Goal: Transaction & Acquisition: Book appointment/travel/reservation

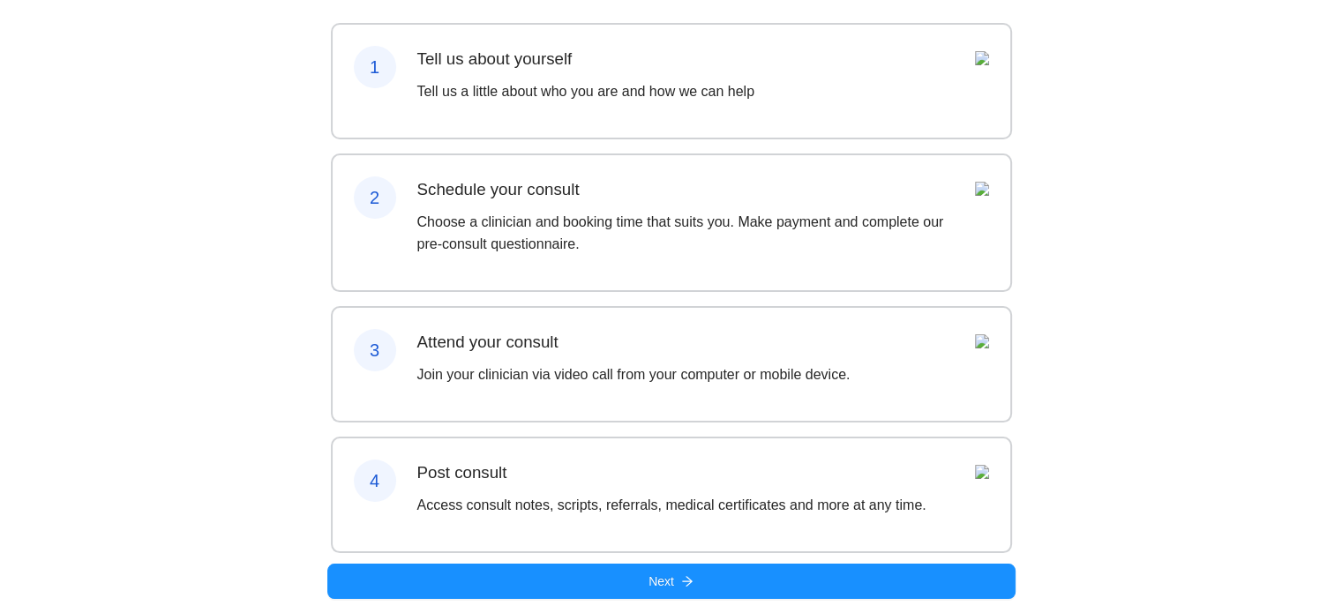
scroll to position [201, 0]
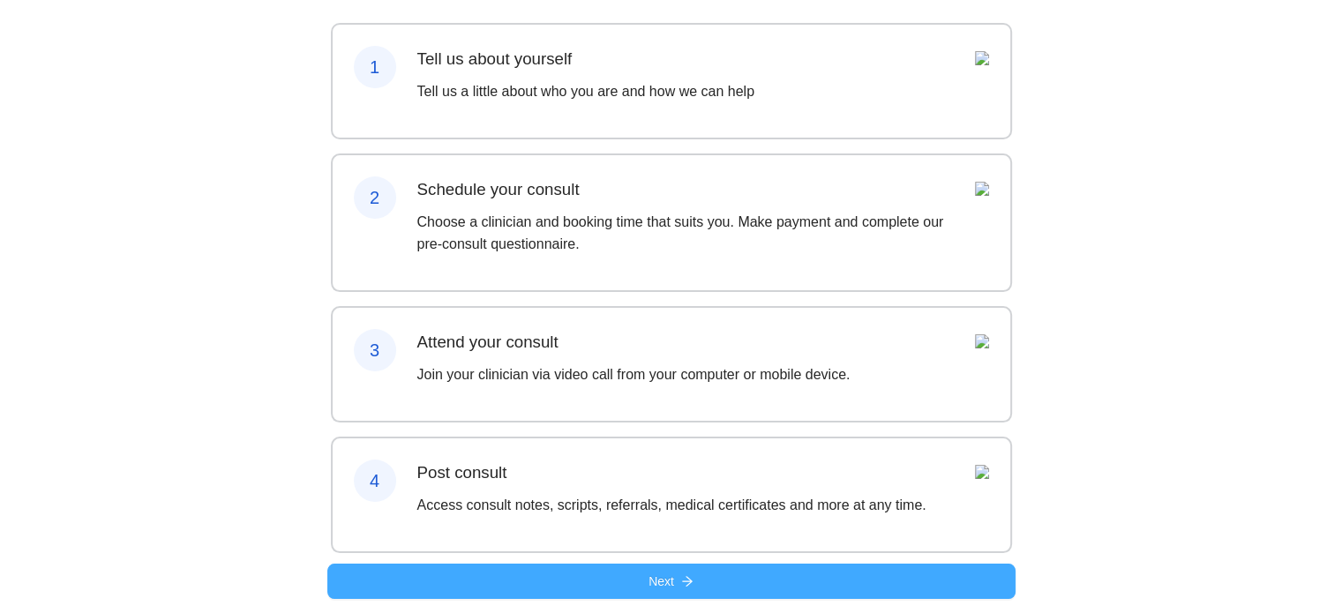
click at [679, 582] on button "Next" at bounding box center [671, 581] width 688 height 35
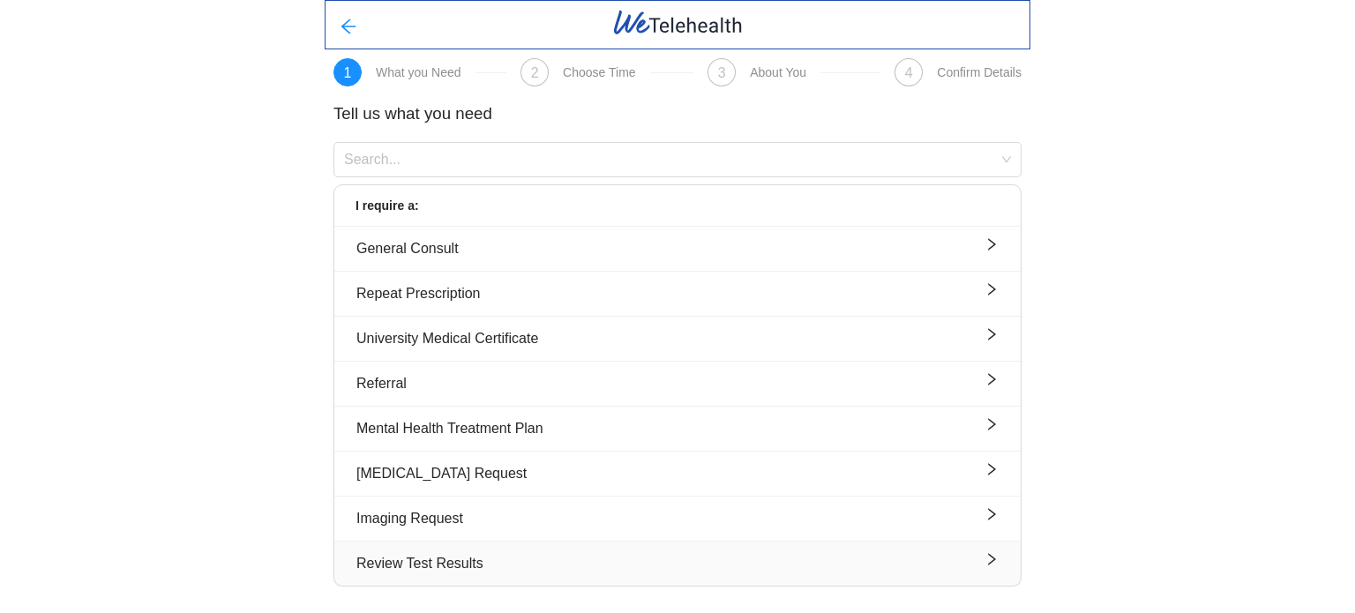
click at [591, 552] on div "Review Test Results" at bounding box center [678, 563] width 642 height 22
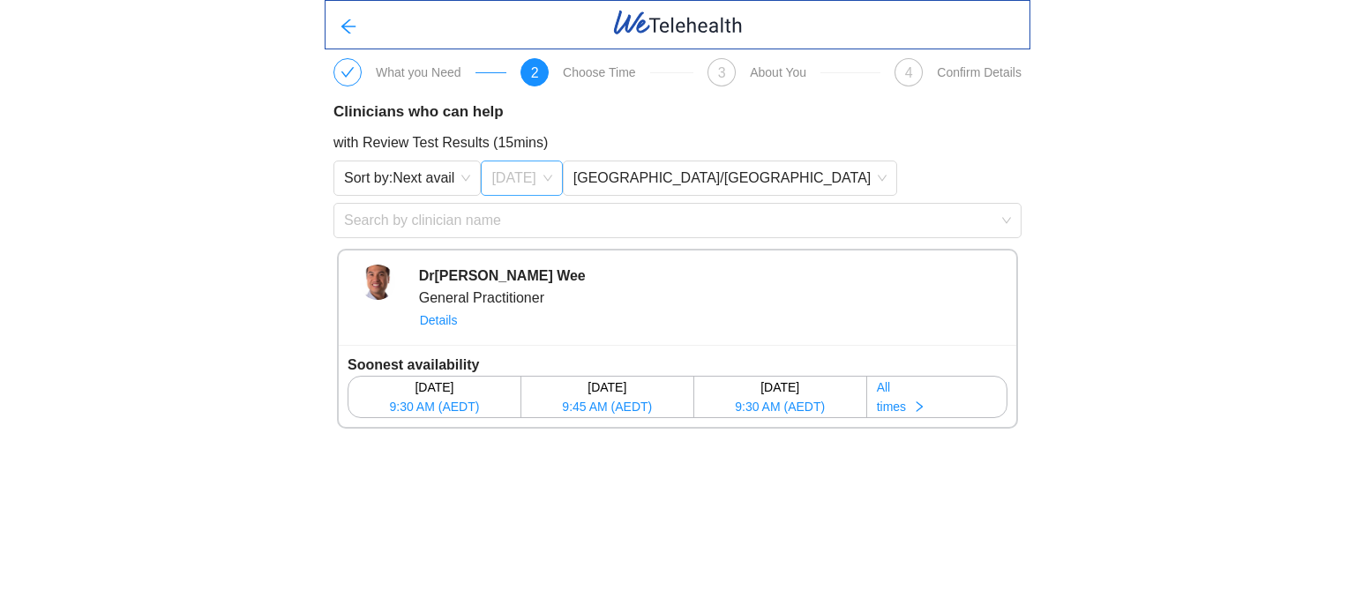
click at [527, 189] on span "[DATE]" at bounding box center [522, 178] width 60 height 26
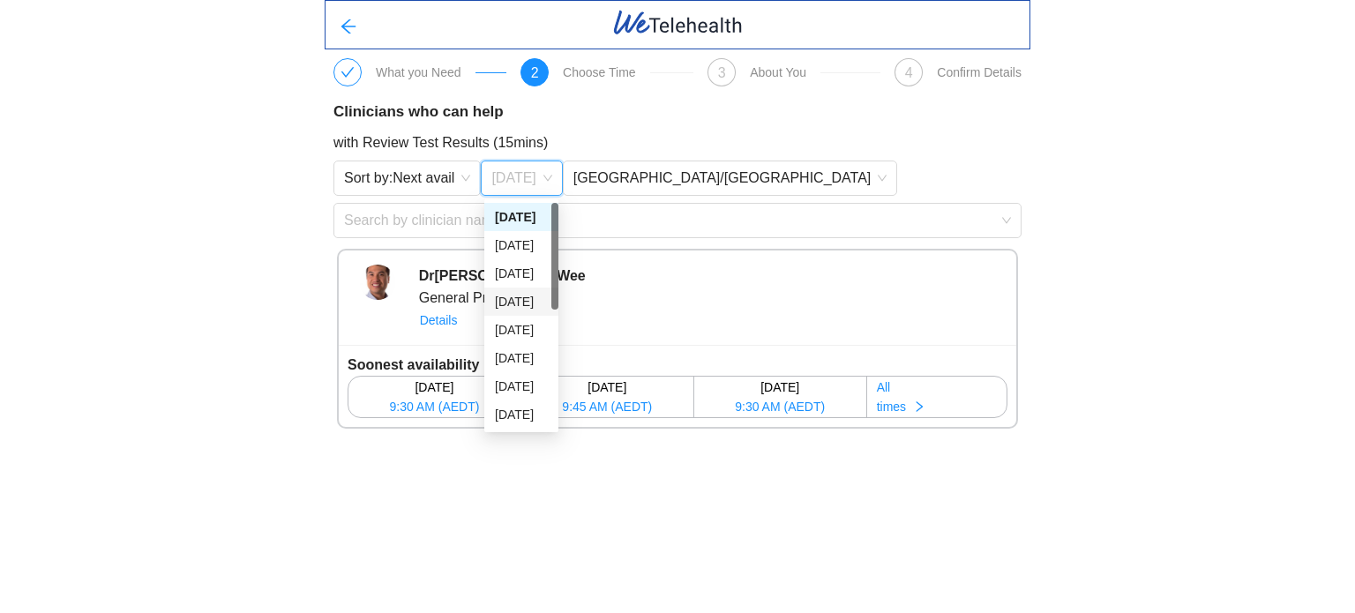
click at [505, 304] on div "[DATE]" at bounding box center [521, 301] width 53 height 19
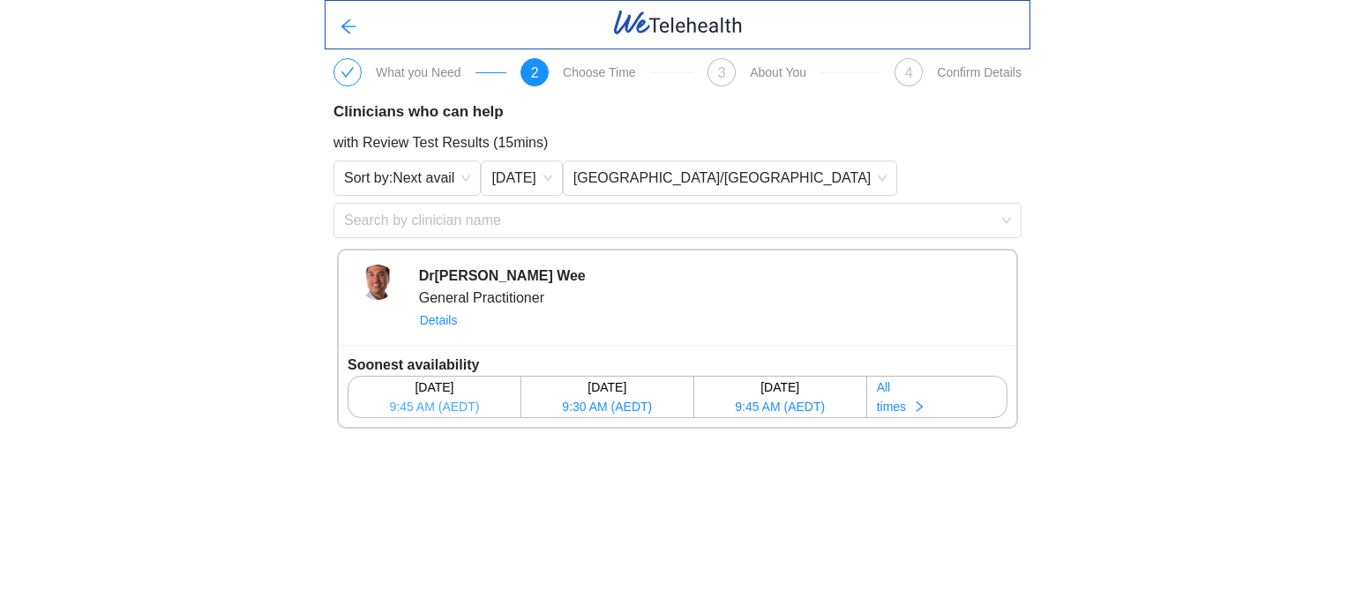
click at [440, 392] on div "[DATE]" at bounding box center [434, 387] width 170 height 19
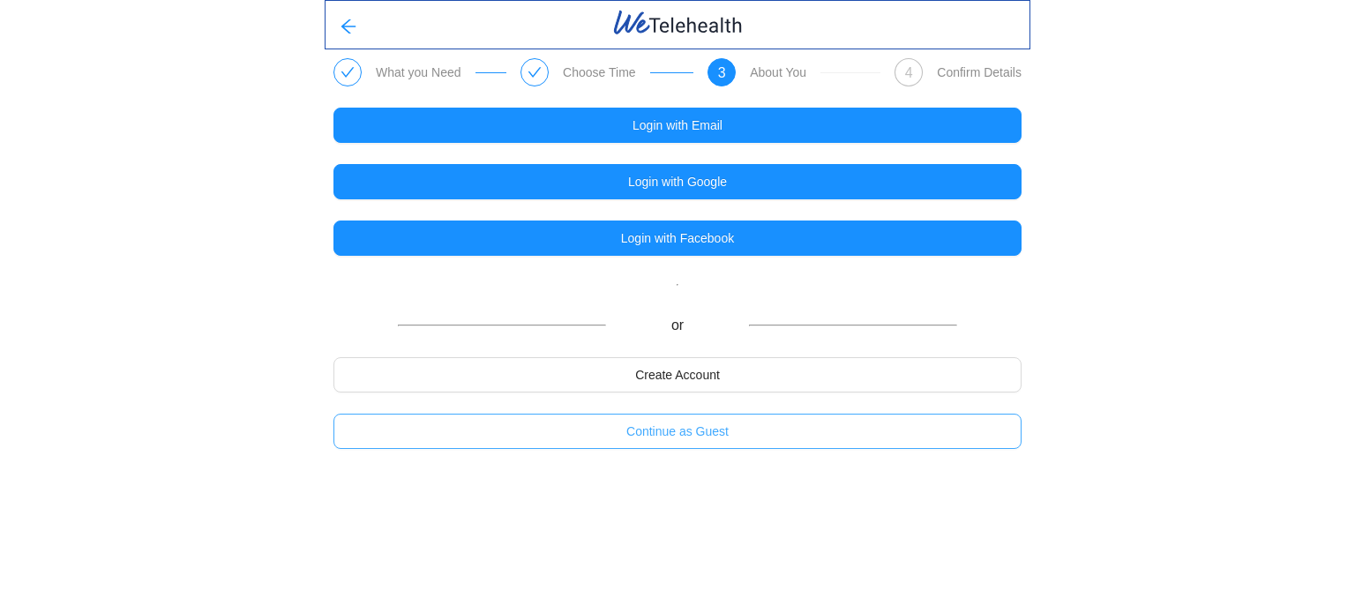
click at [656, 436] on span "Continue as Guest" at bounding box center [678, 431] width 102 height 19
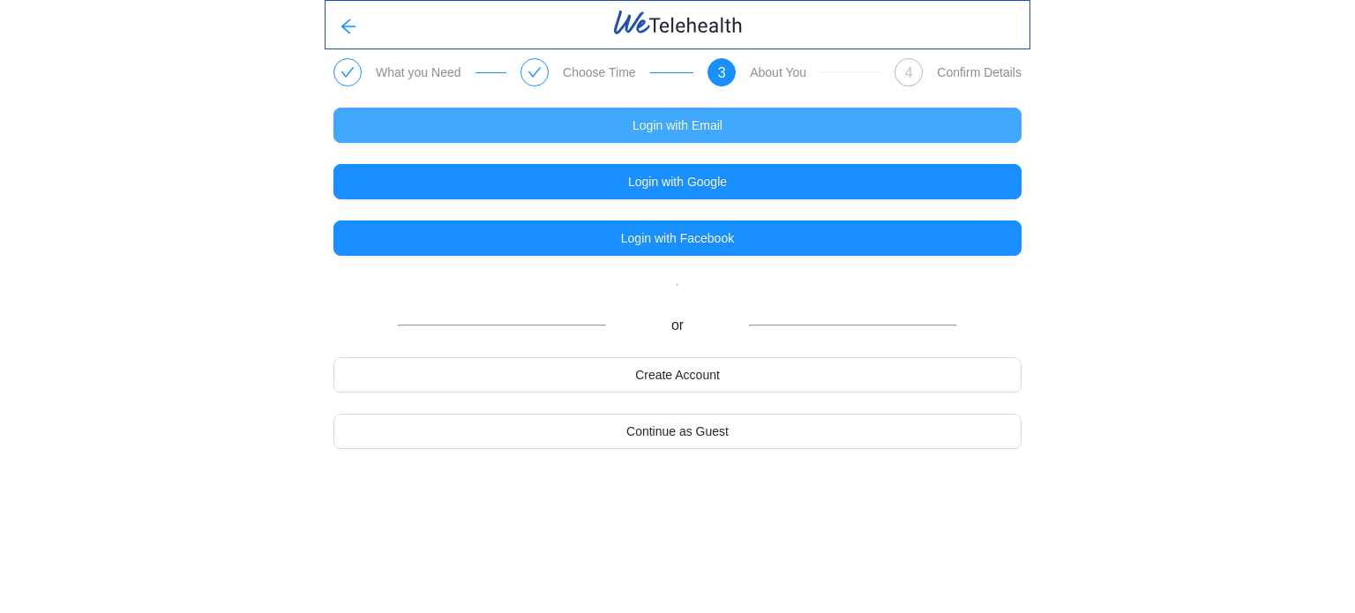
click at [627, 125] on button "Login with Email" at bounding box center [678, 125] width 688 height 35
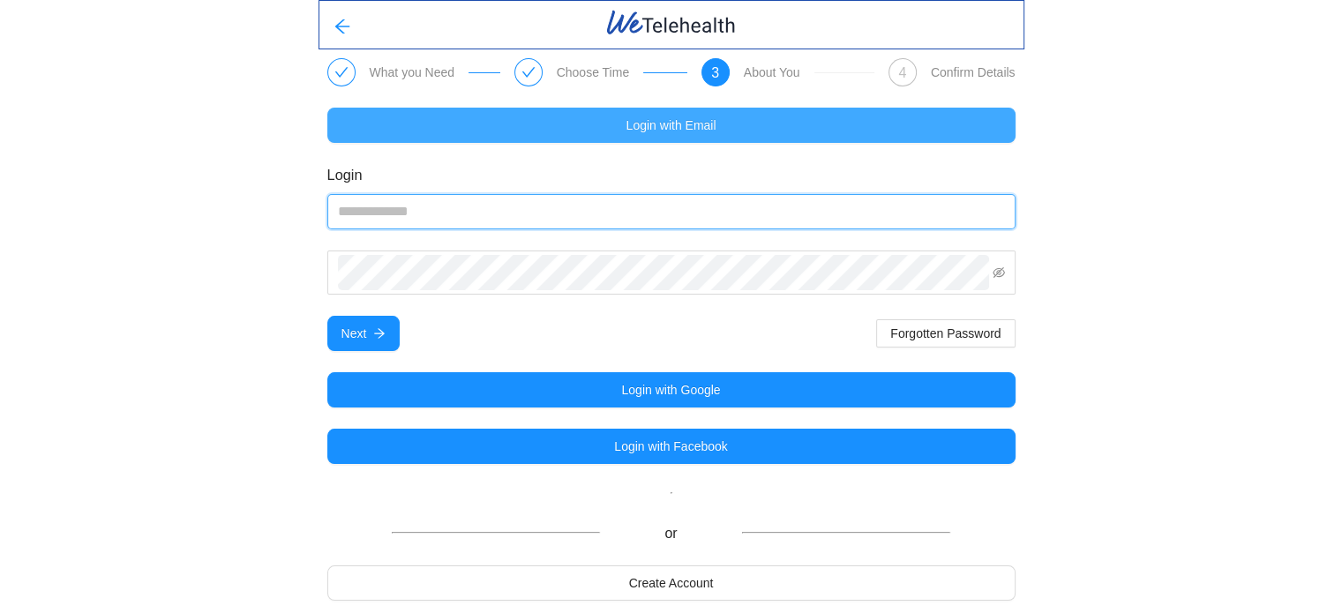
type input "**********"
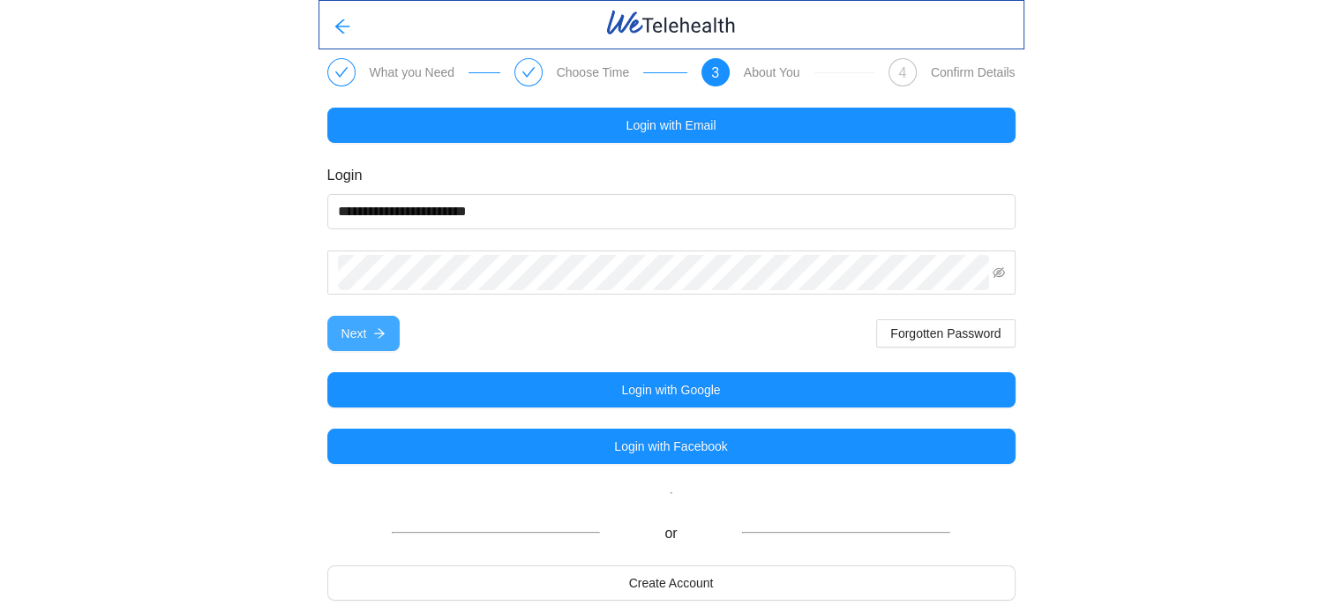
click at [387, 334] on button "Next" at bounding box center [363, 333] width 73 height 35
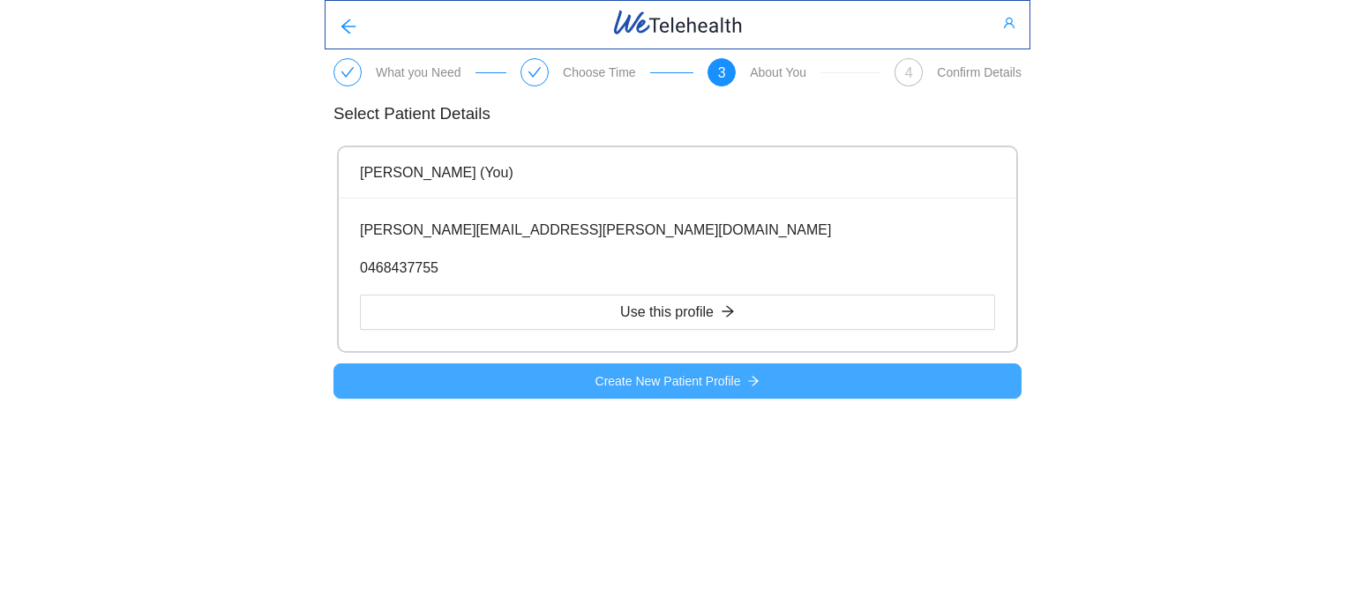
click at [586, 384] on button "Create New Patient Profile" at bounding box center [678, 381] width 688 height 35
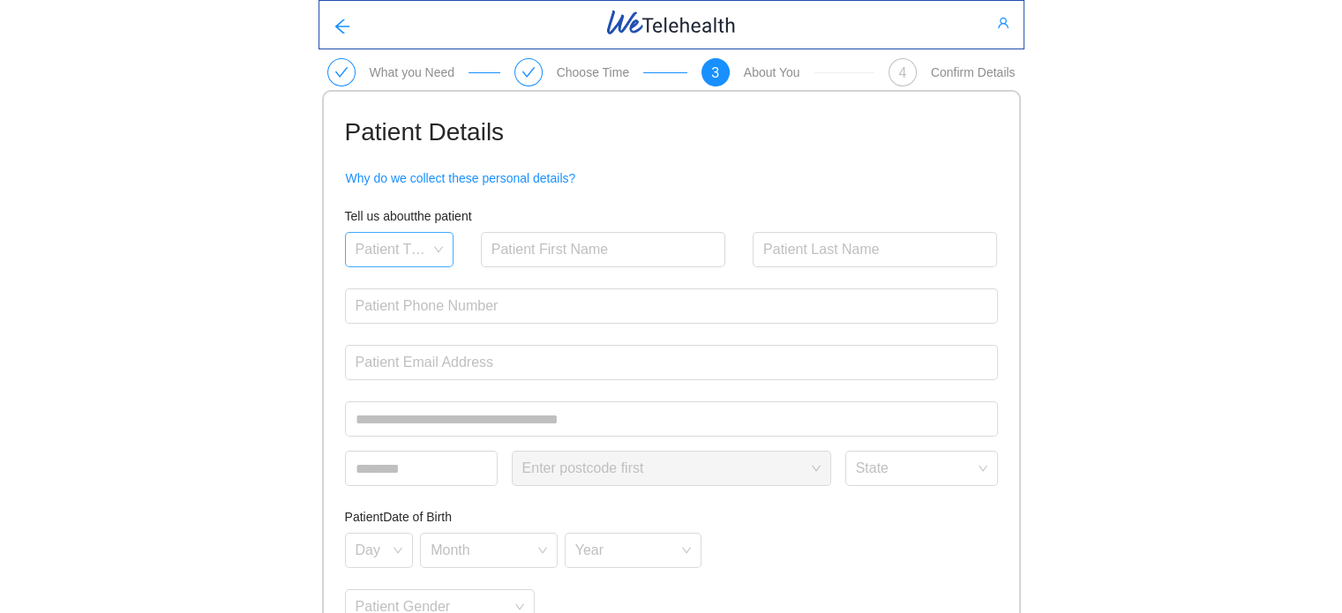
click at [440, 251] on div "Patient Title" at bounding box center [399, 249] width 109 height 35
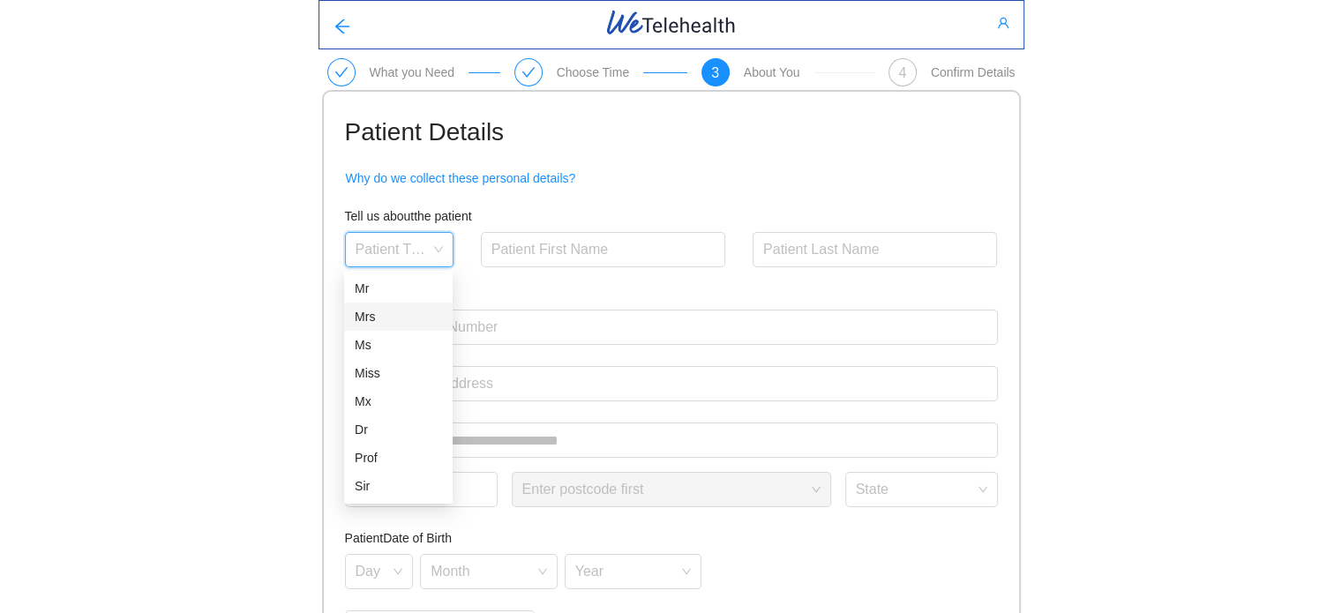
click at [406, 319] on div "Mrs" at bounding box center [398, 316] width 87 height 19
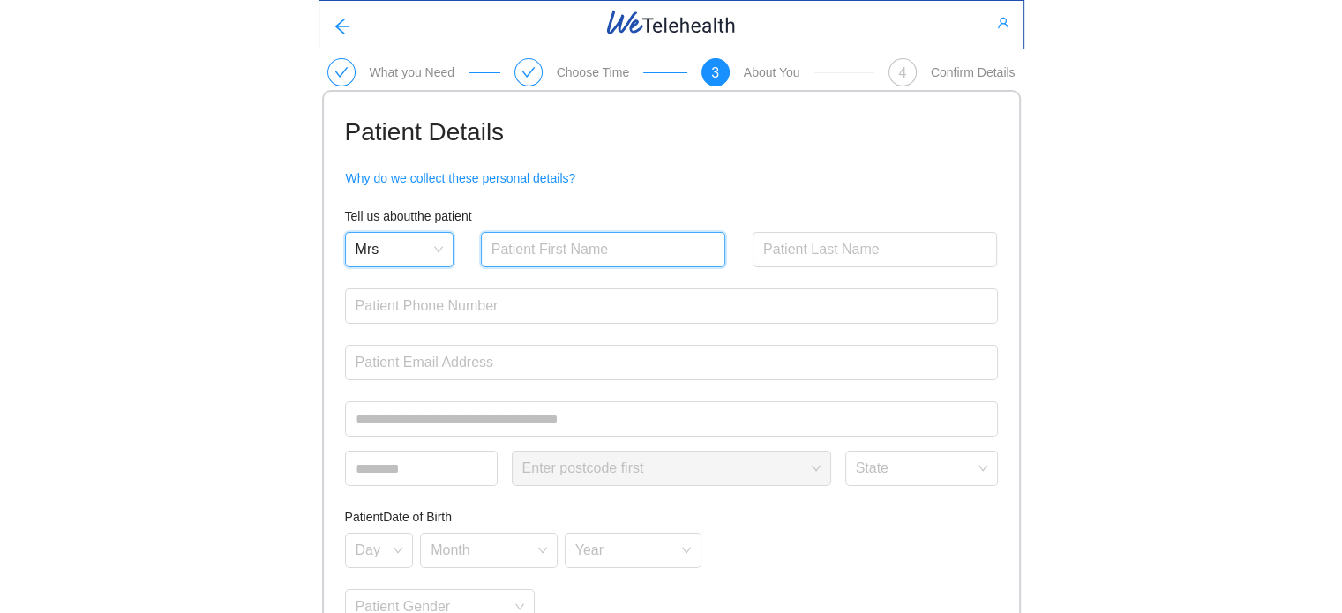
click at [580, 248] on input "text" at bounding box center [603, 249] width 245 height 35
type input "[PERSON_NAME]"
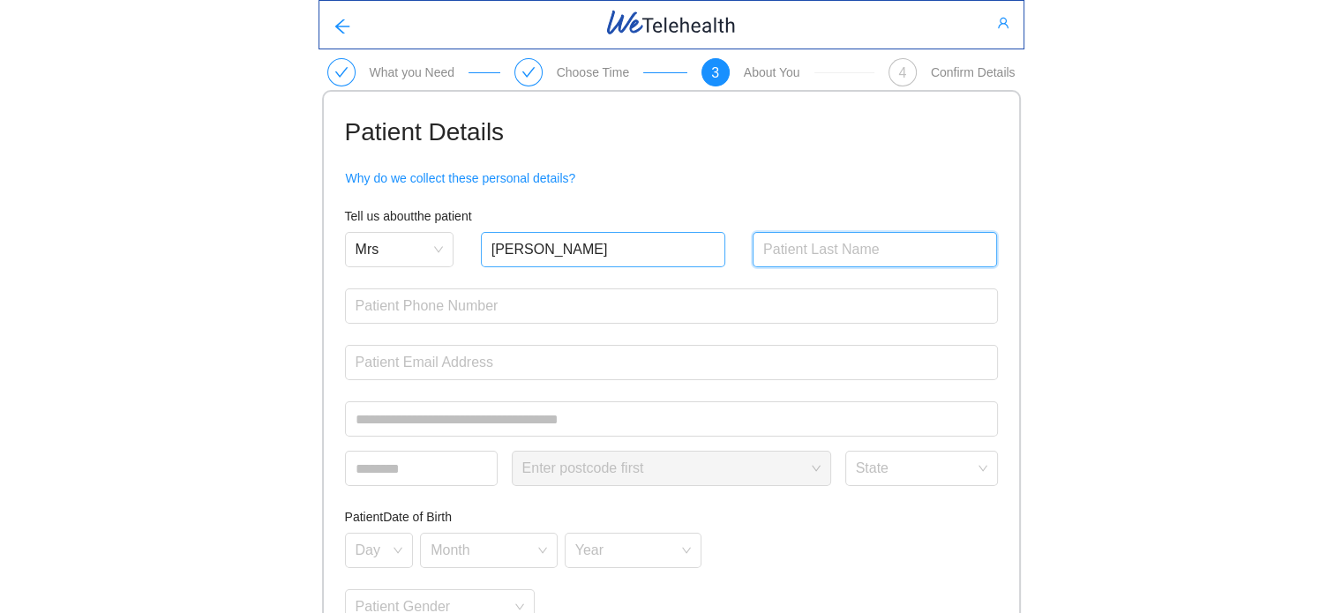
type input "[PERSON_NAME]"
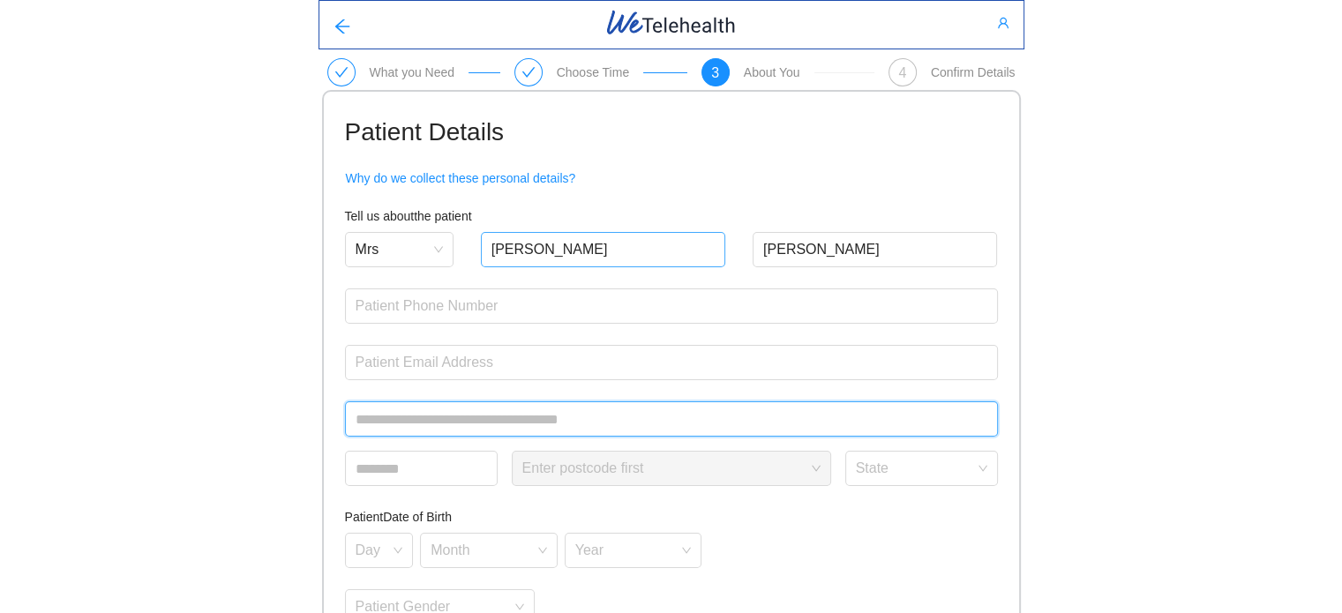
type input "**********"
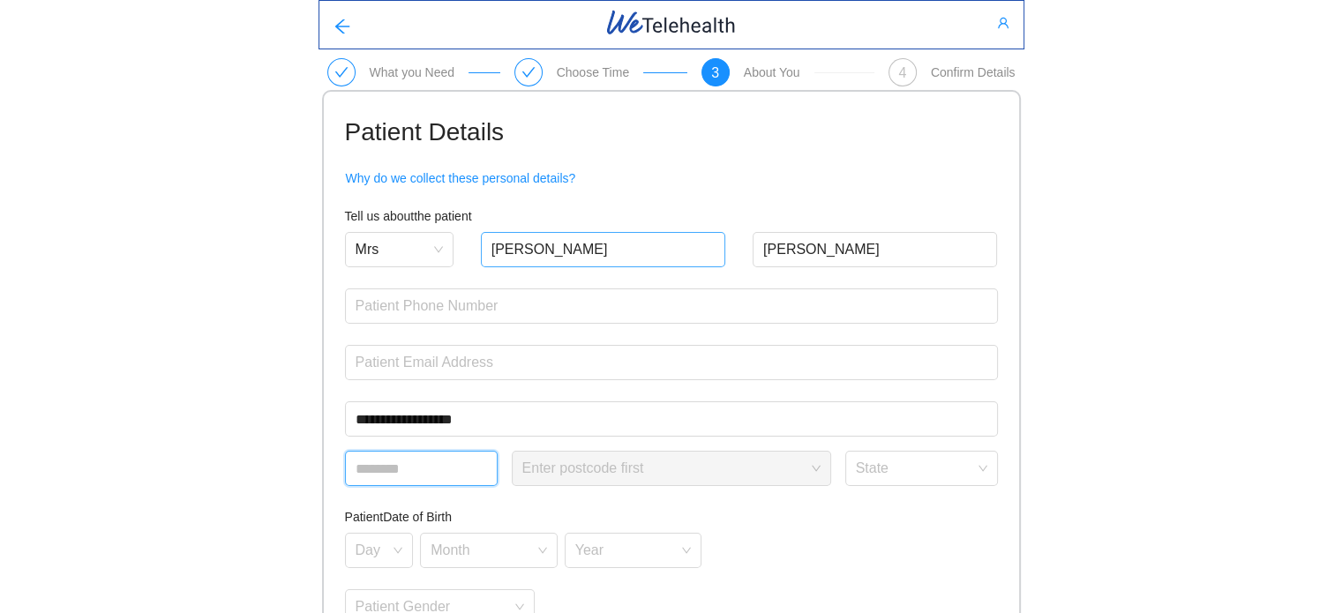
type input "****"
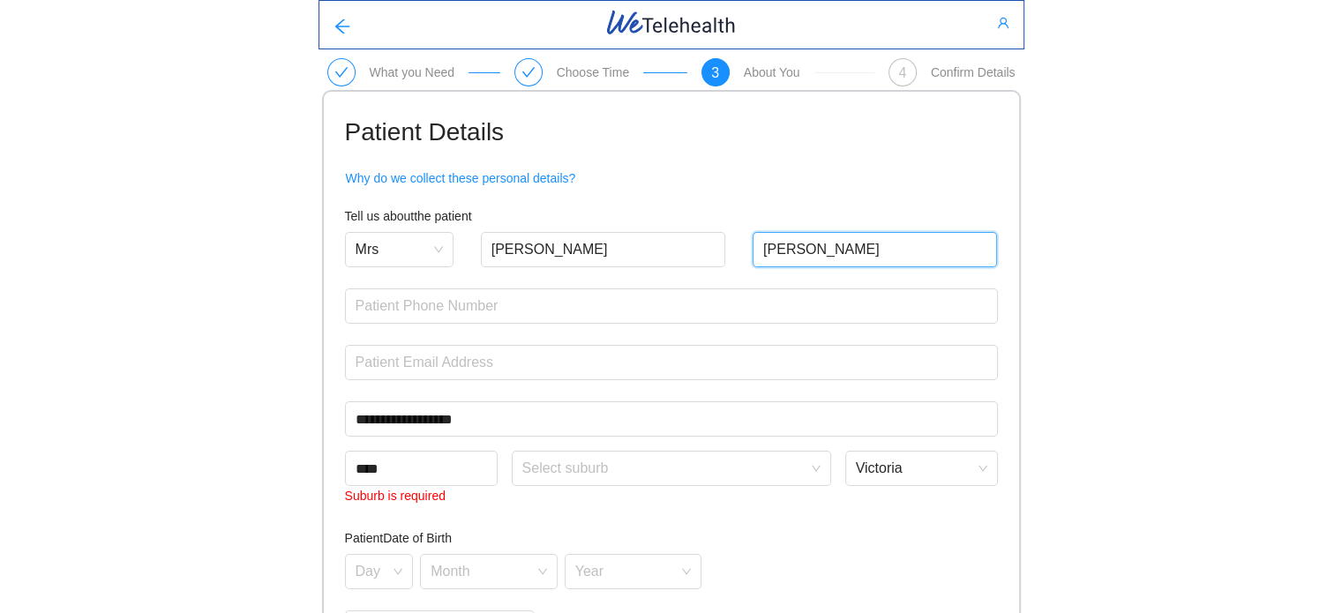
click at [761, 246] on input "[PERSON_NAME]" at bounding box center [875, 249] width 245 height 35
type input "[PERSON_NAME]"
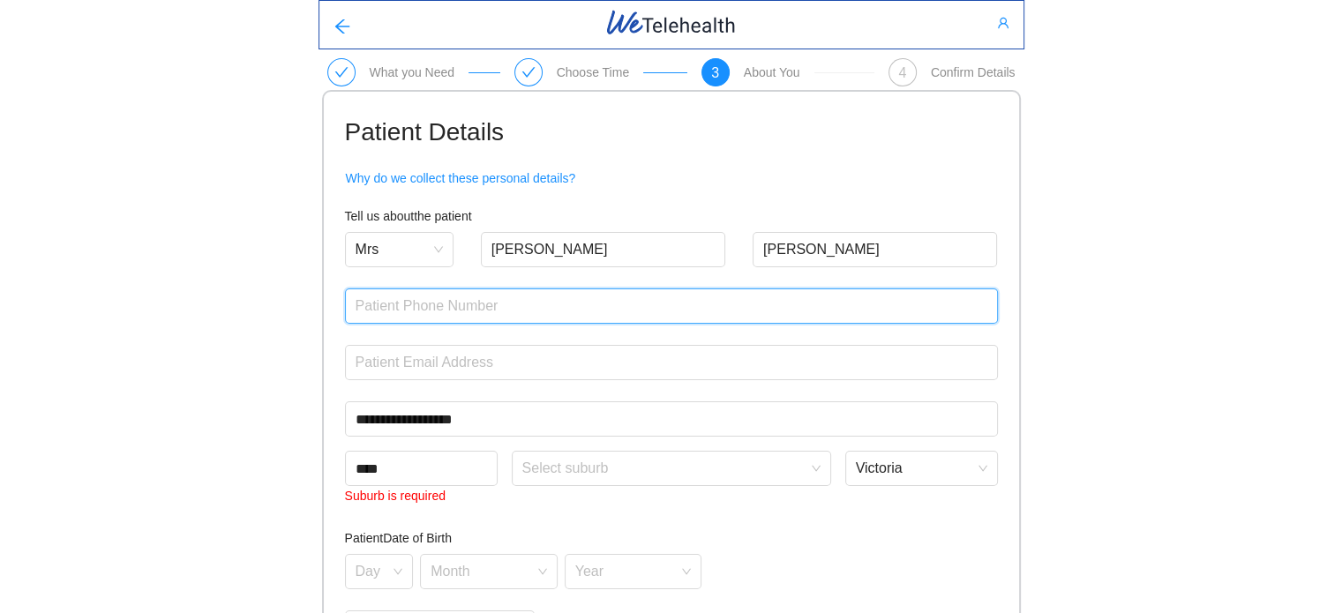
click at [536, 309] on input "text" at bounding box center [671, 306] width 653 height 35
type input "0468437755"
type input "*********"
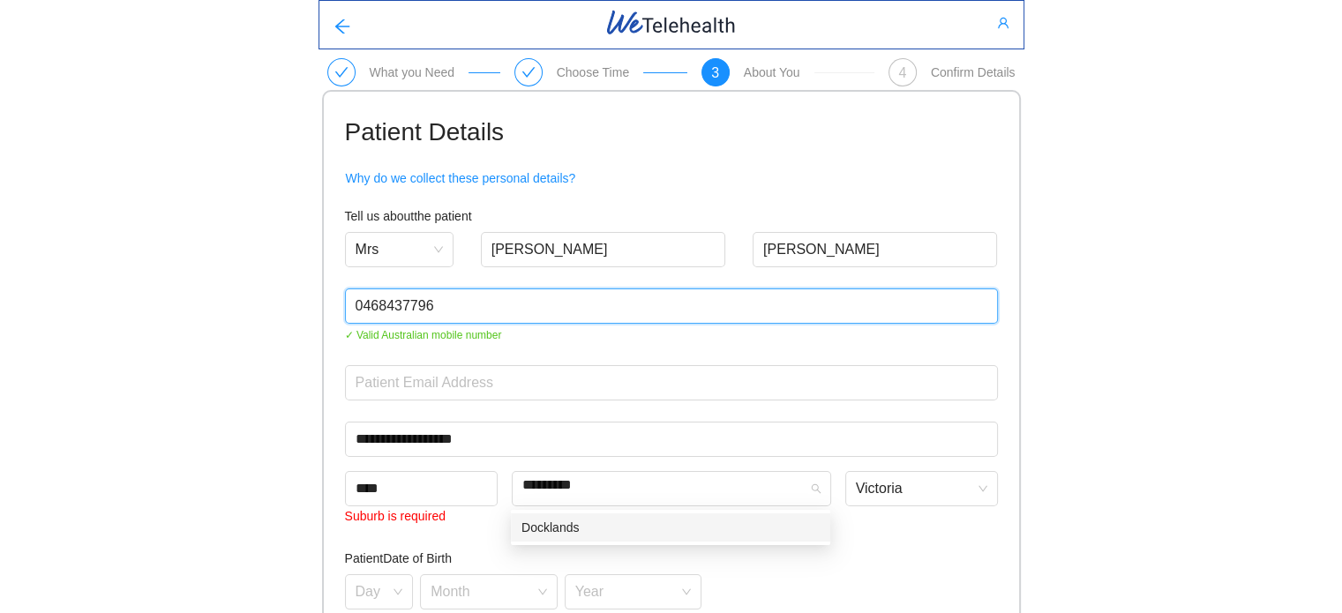
type input "0468437796"
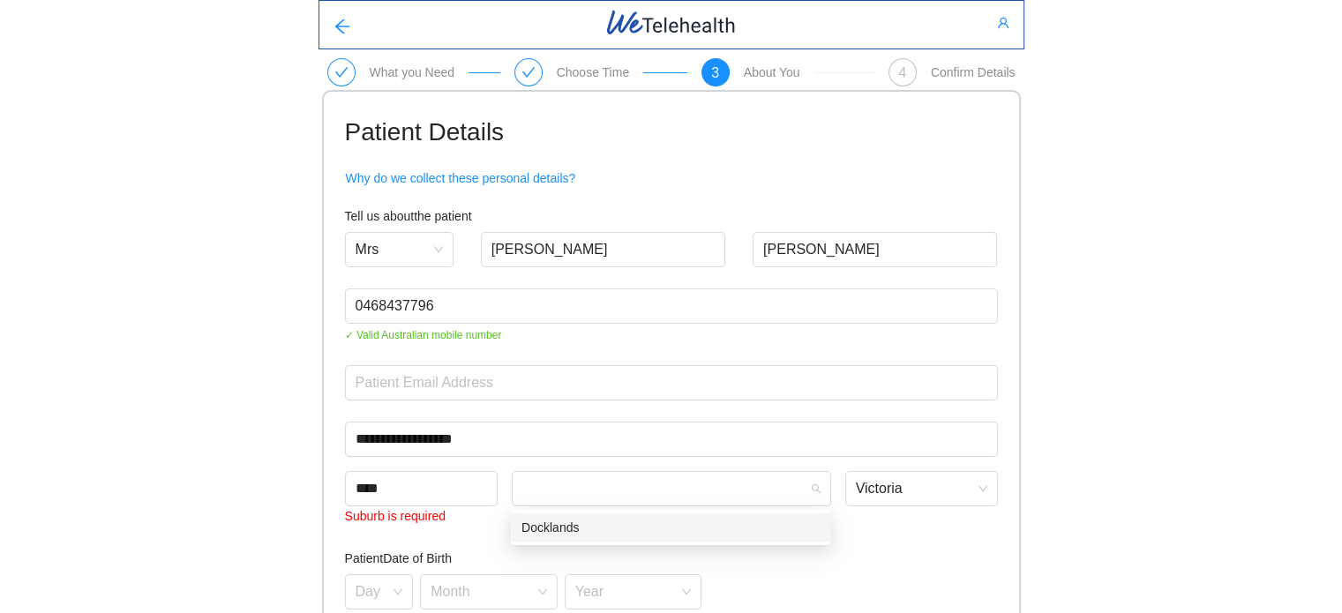
click at [298, 391] on div "**********" at bounding box center [671, 460] width 1342 height 920
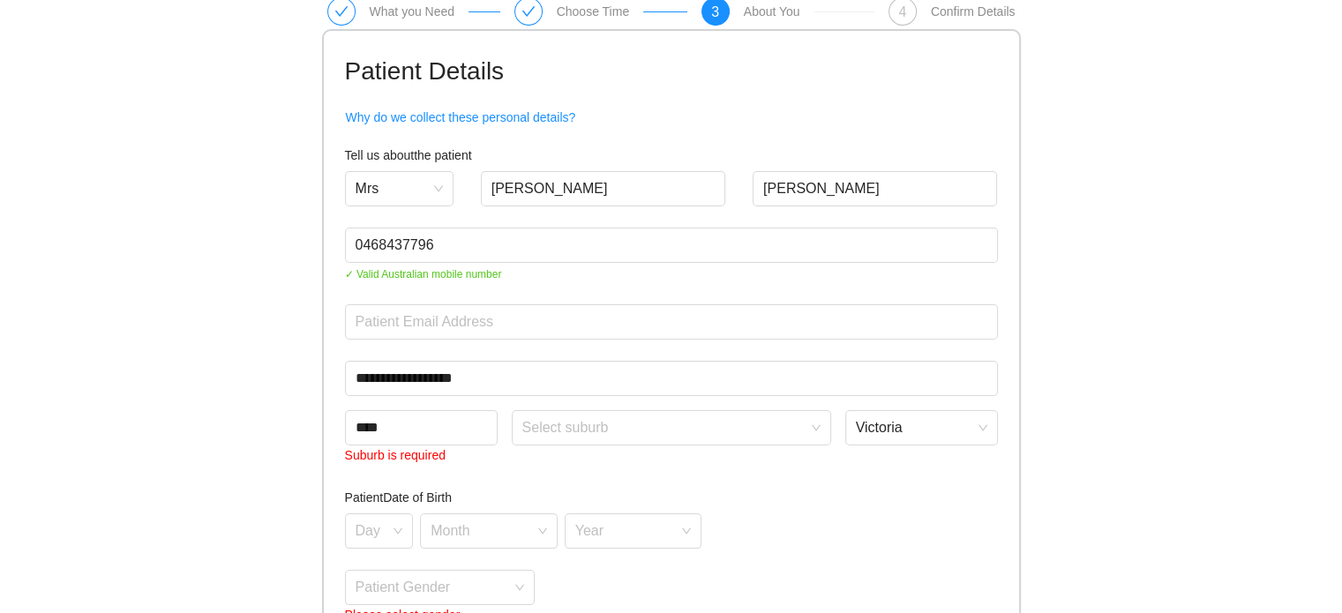
scroll to position [176, 0]
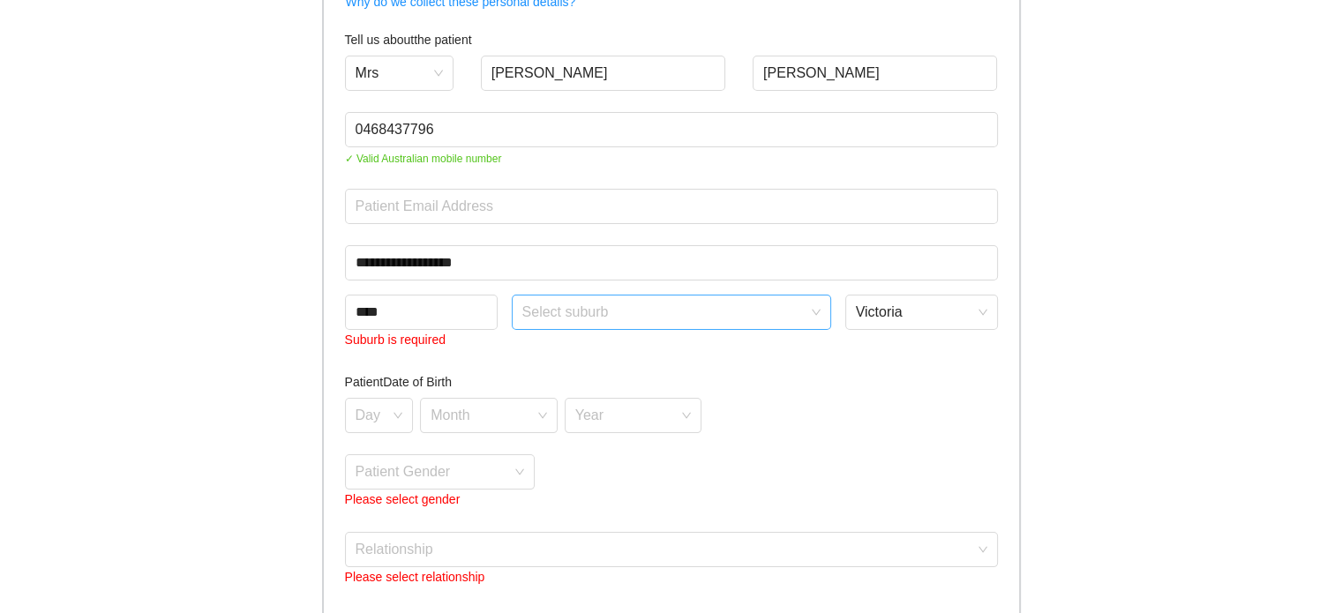
click at [646, 318] on input "search" at bounding box center [665, 309] width 286 height 26
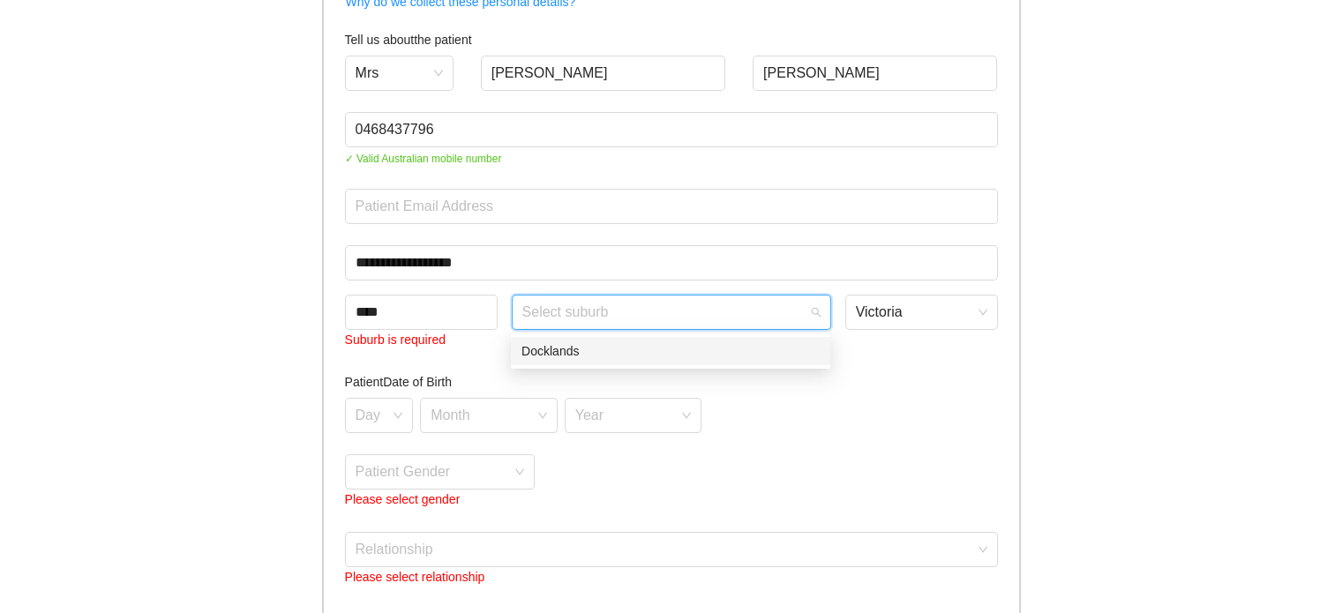
click at [570, 350] on div "Docklands" at bounding box center [671, 351] width 298 height 19
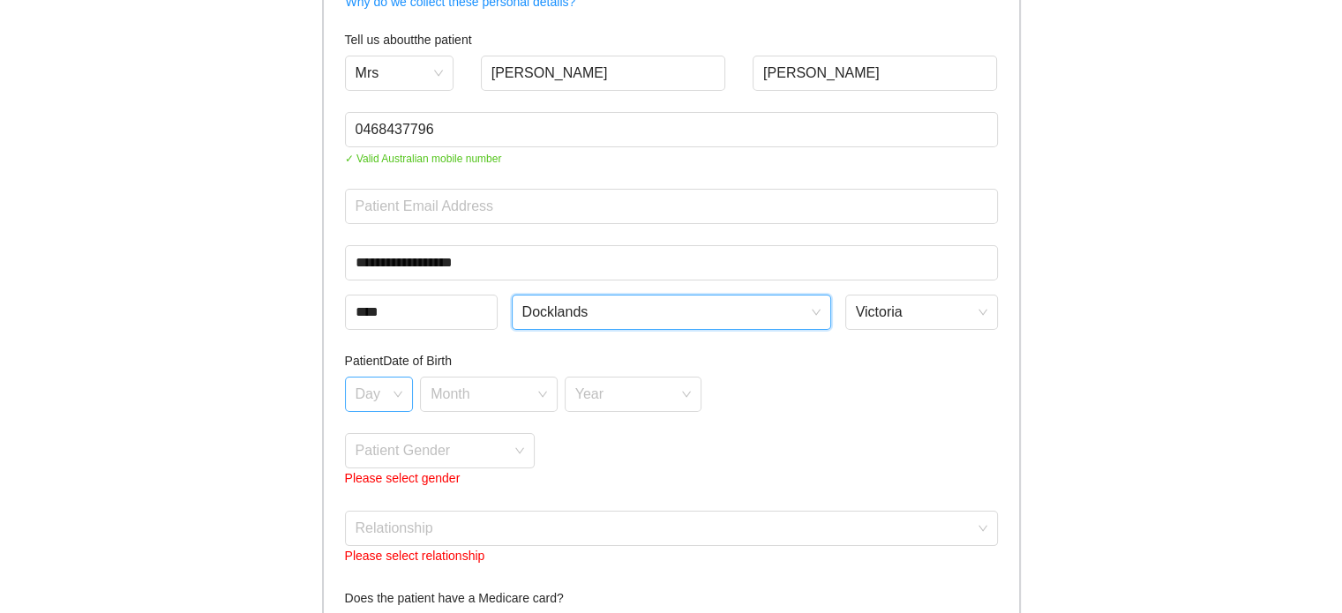
click at [385, 401] on input "search" at bounding box center [373, 391] width 35 height 26
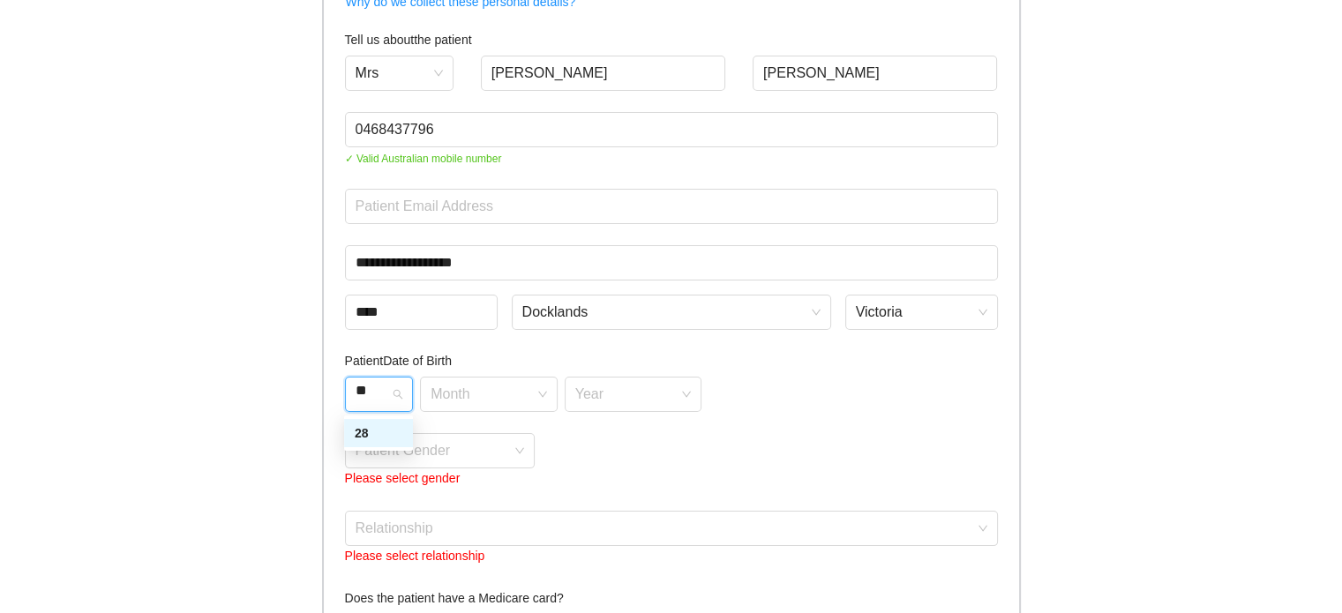
type input "**"
click at [452, 399] on input "search" at bounding box center [483, 391] width 104 height 26
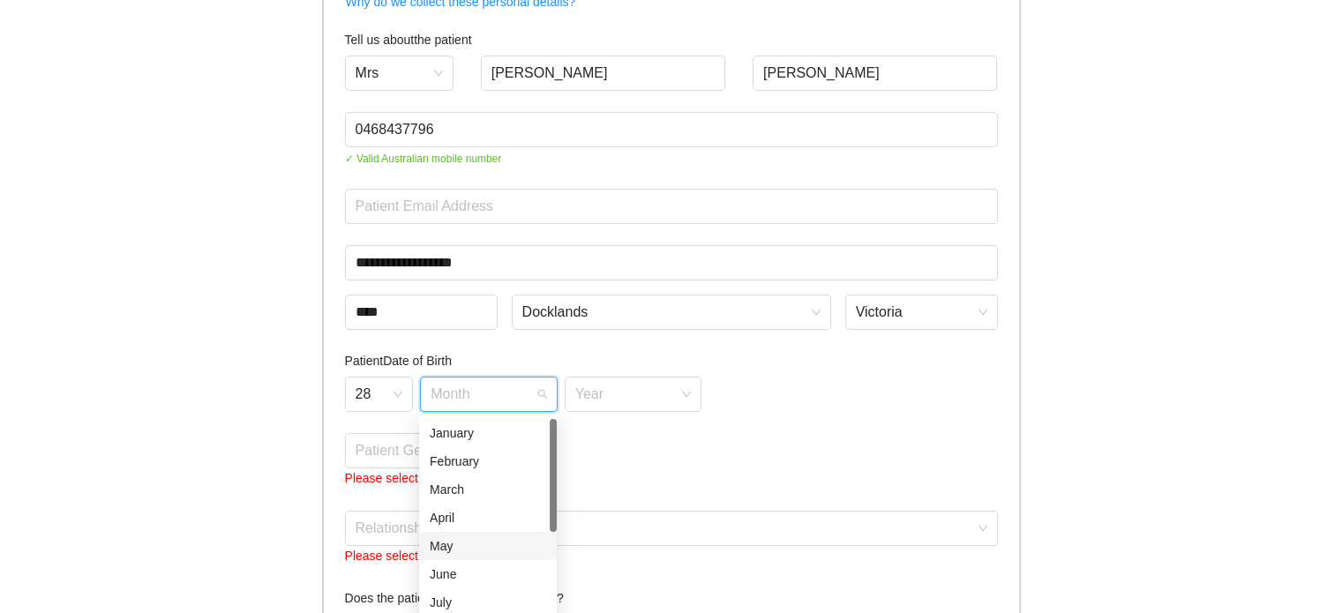
click at [470, 541] on div "May" at bounding box center [488, 546] width 116 height 19
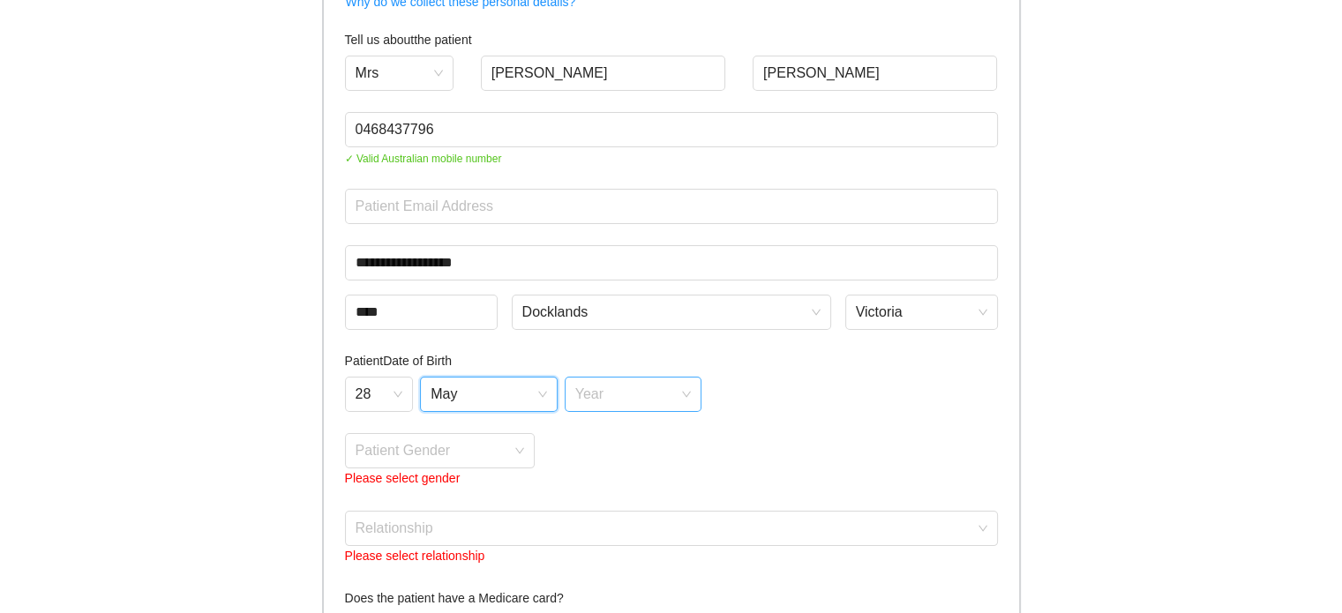
click at [641, 394] on input "search" at bounding box center [627, 391] width 104 height 26
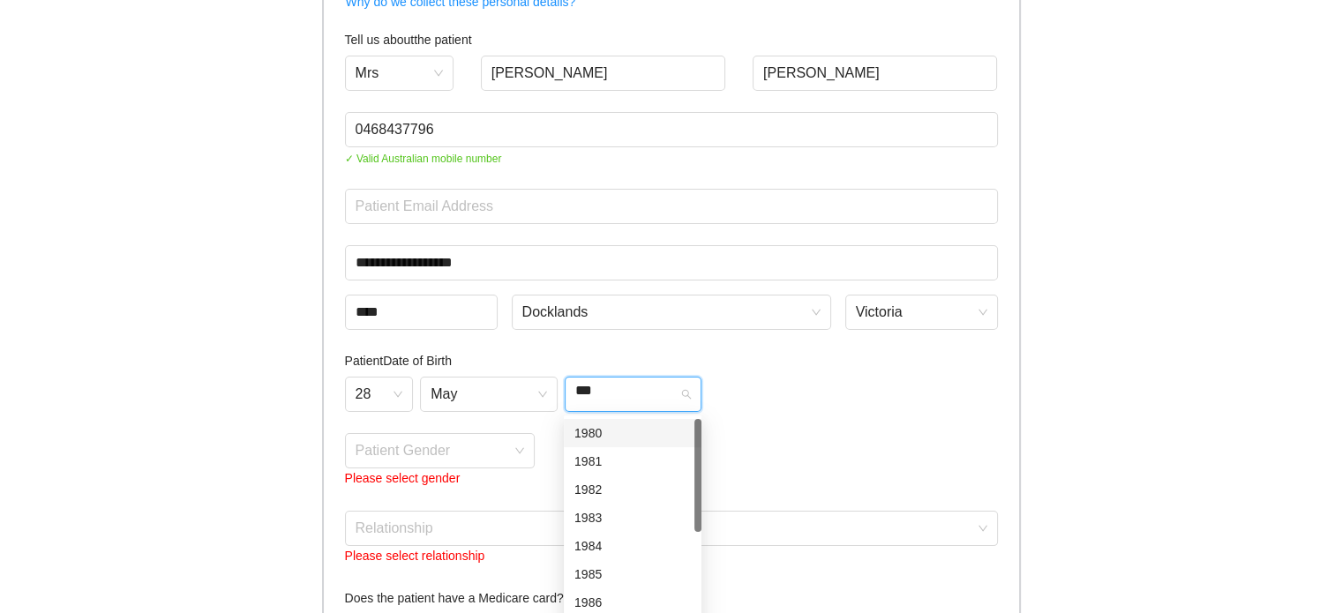
type input "****"
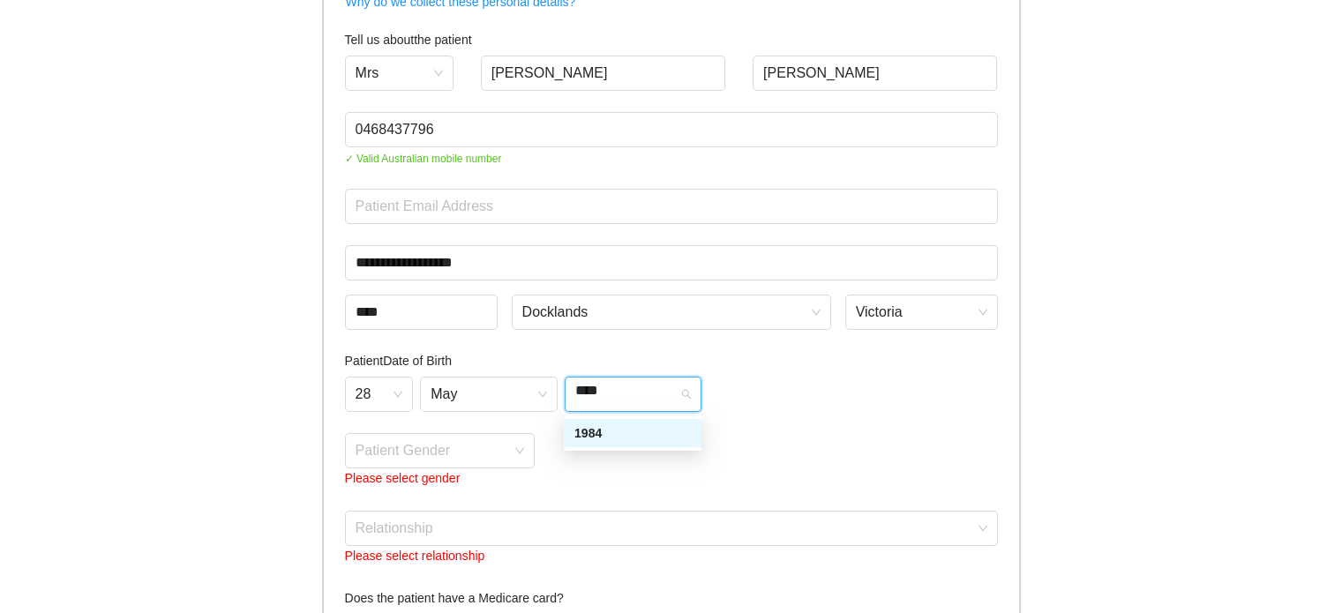
click at [604, 434] on div "1984" at bounding box center [632, 433] width 116 height 19
click at [466, 466] on span at bounding box center [434, 451] width 157 height 34
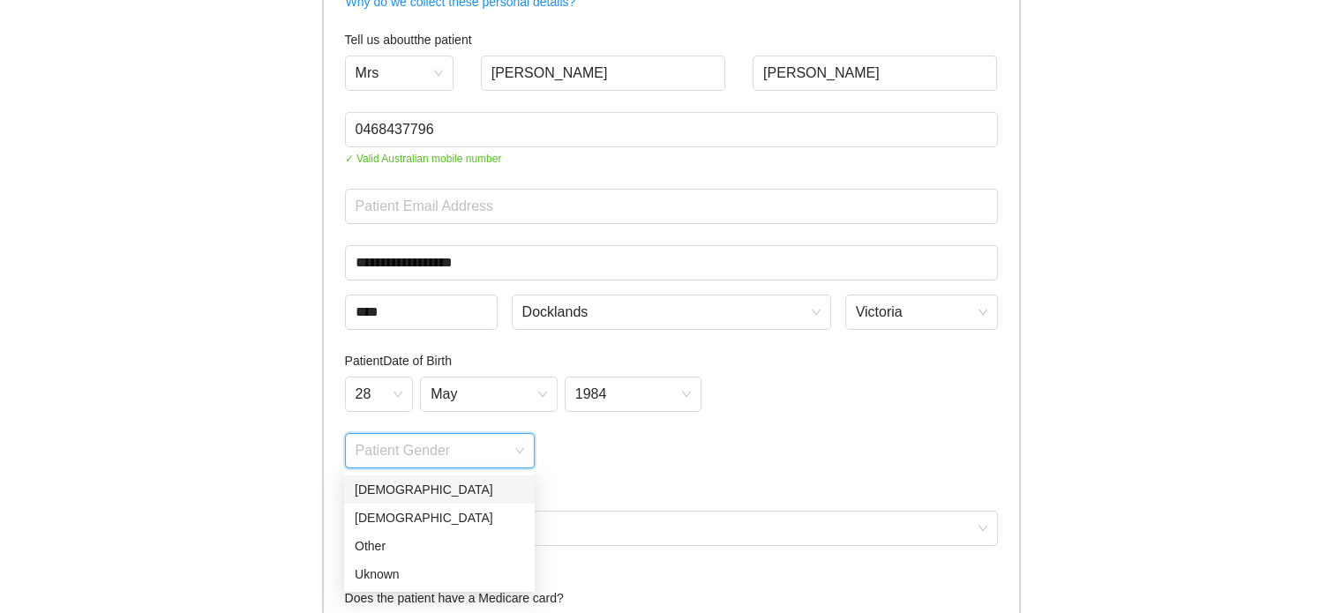
click at [422, 437] on body "**********" at bounding box center [671, 130] width 1342 height 613
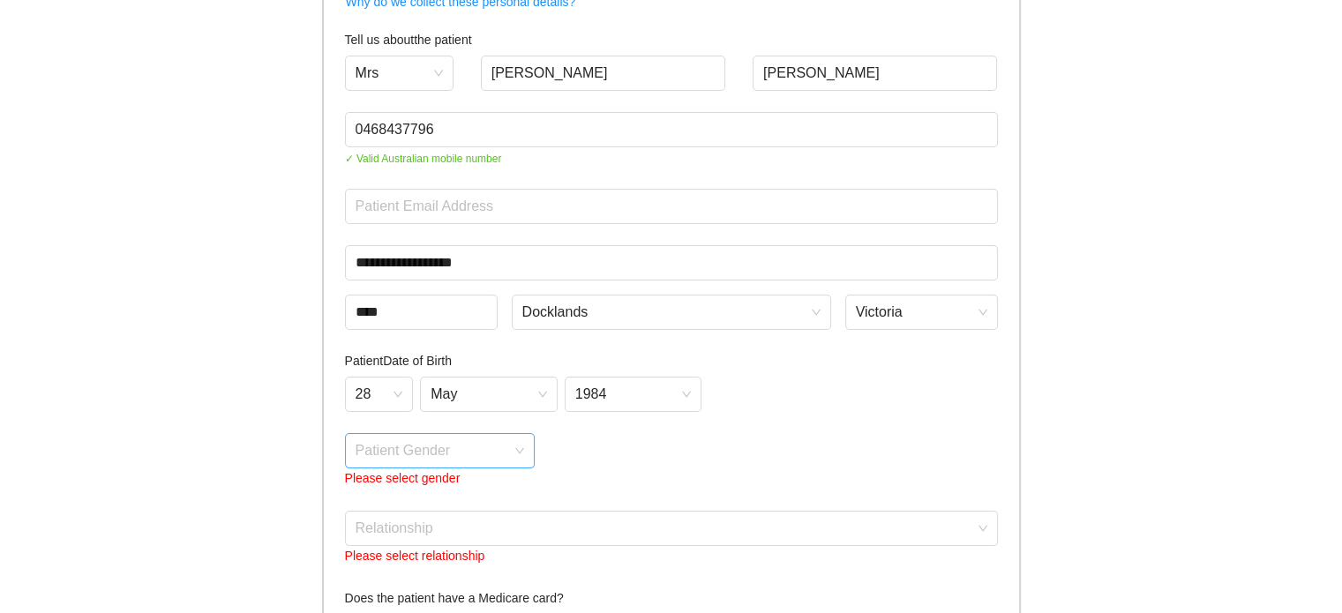
click at [495, 454] on input "search" at bounding box center [434, 447] width 157 height 26
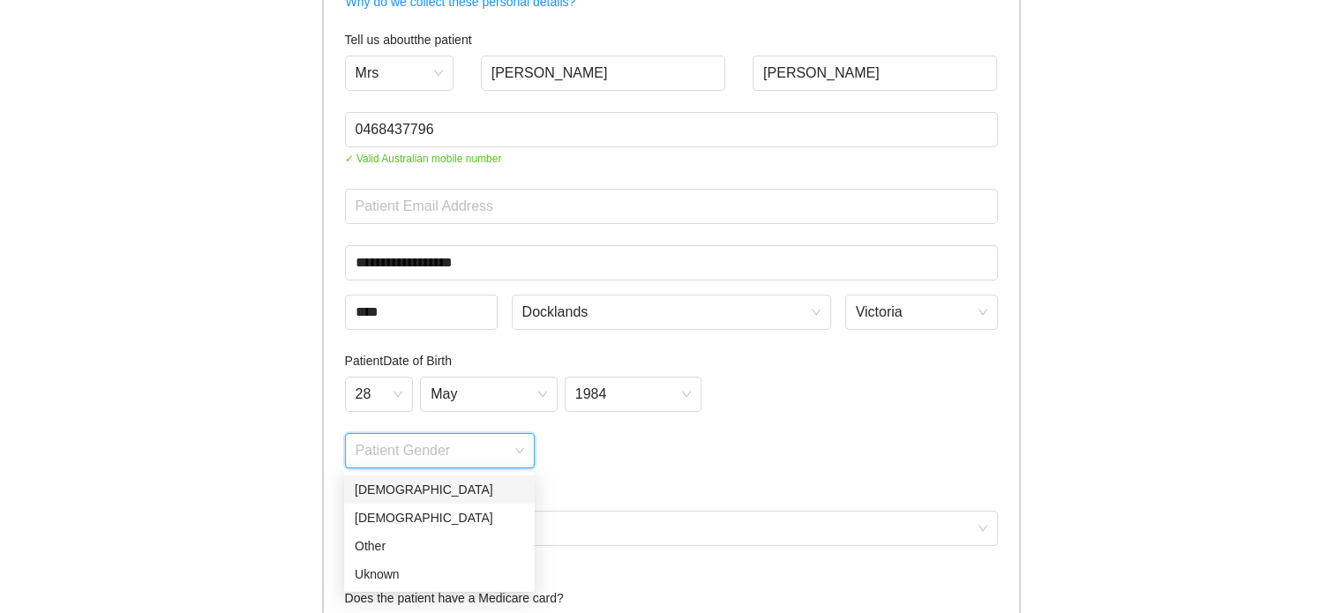
click at [428, 491] on div "[DEMOGRAPHIC_DATA]" at bounding box center [439, 489] width 169 height 19
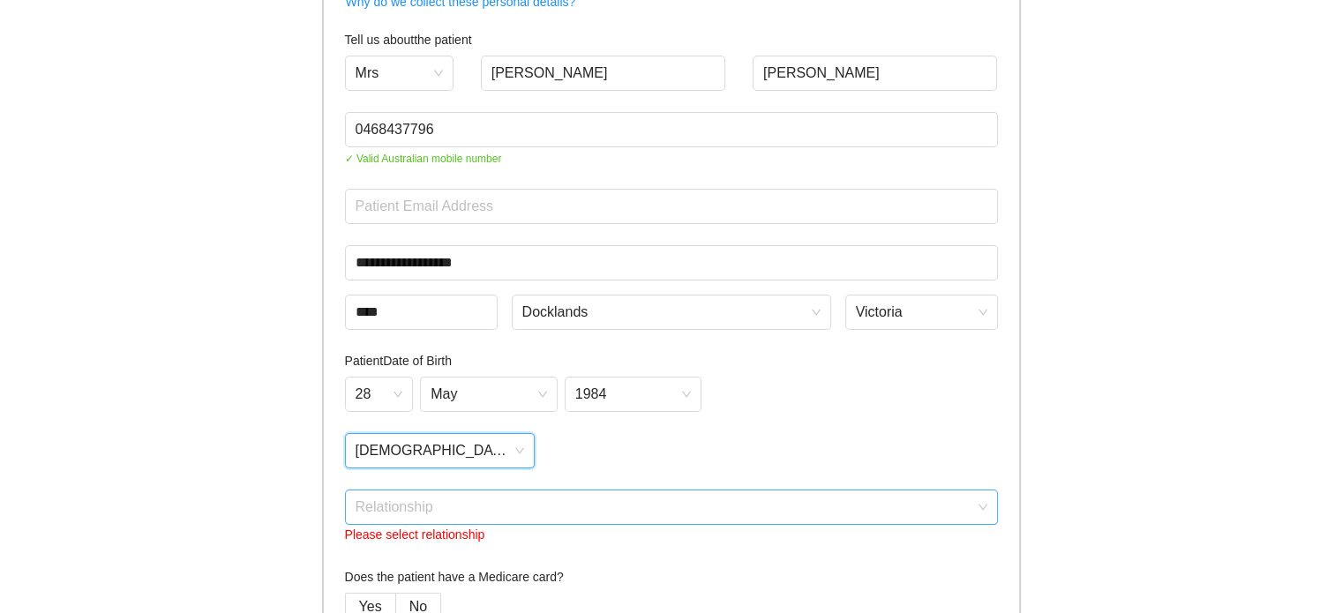
scroll to position [263, 0]
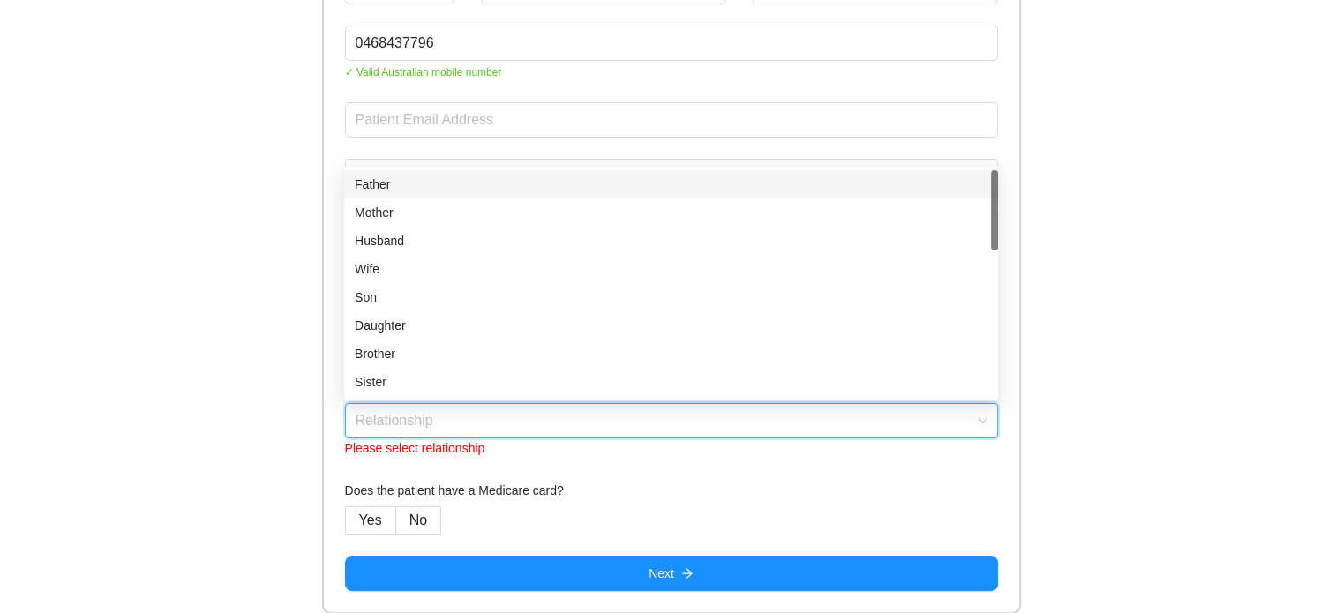
click at [619, 418] on input "search" at bounding box center [665, 417] width 619 height 26
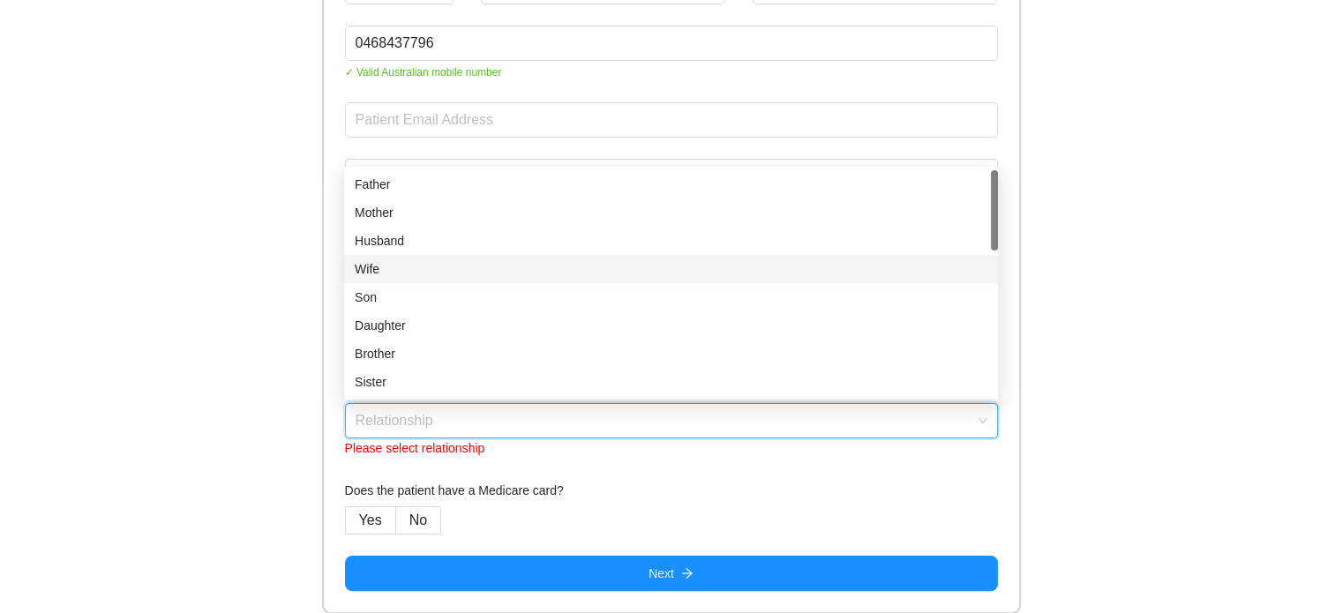
click at [454, 269] on div "Wife" at bounding box center [671, 268] width 633 height 19
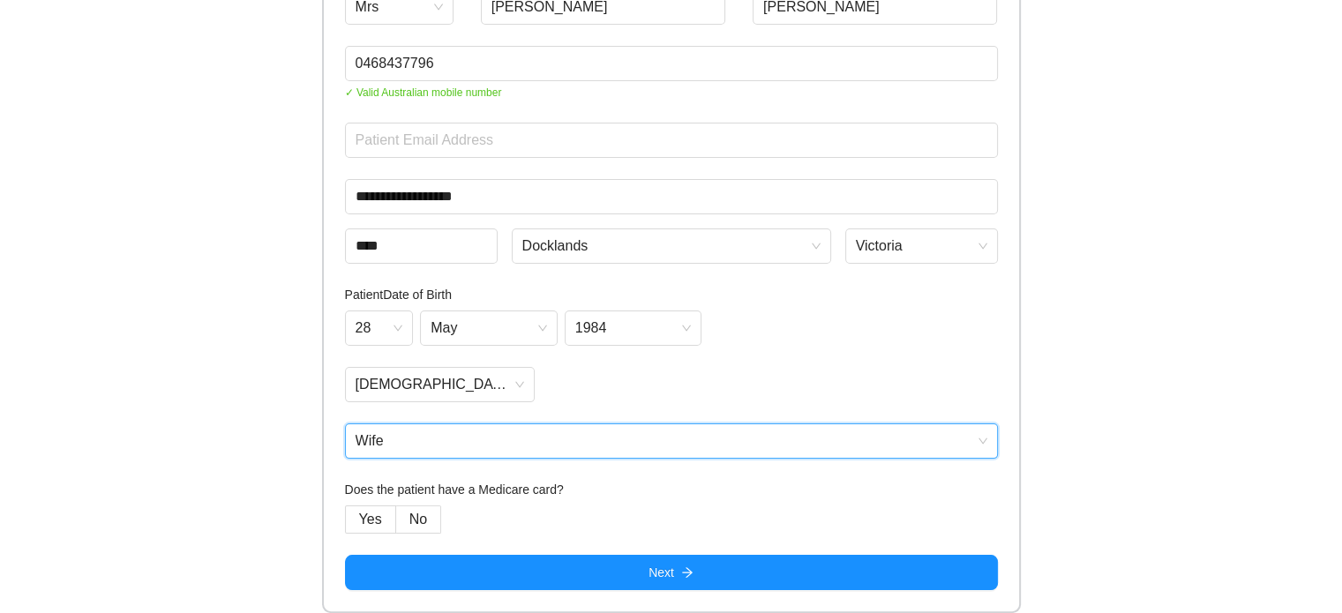
scroll to position [242, 0]
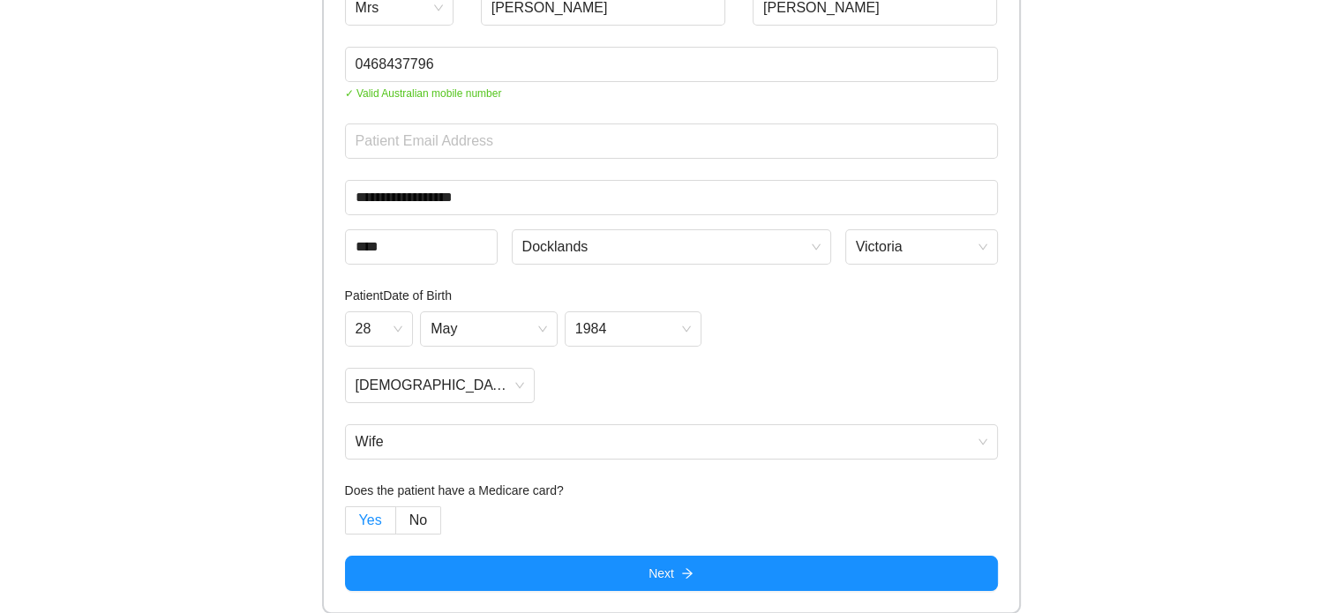
click at [374, 518] on span "Yes" at bounding box center [370, 520] width 23 height 15
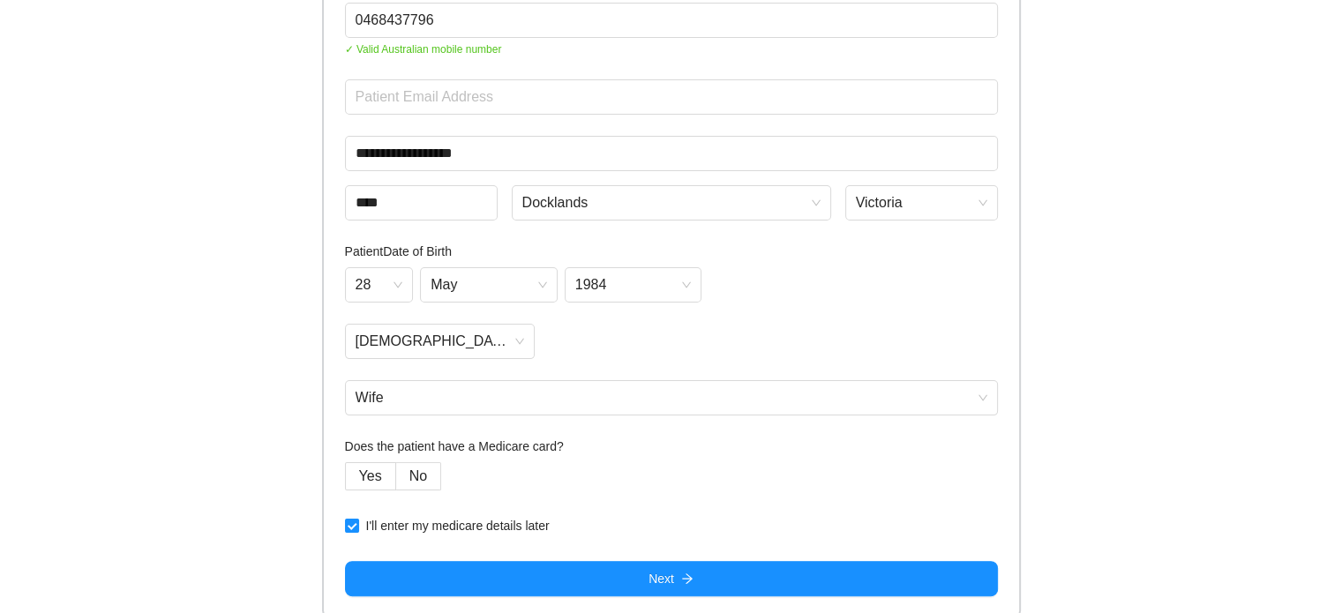
scroll to position [291, 0]
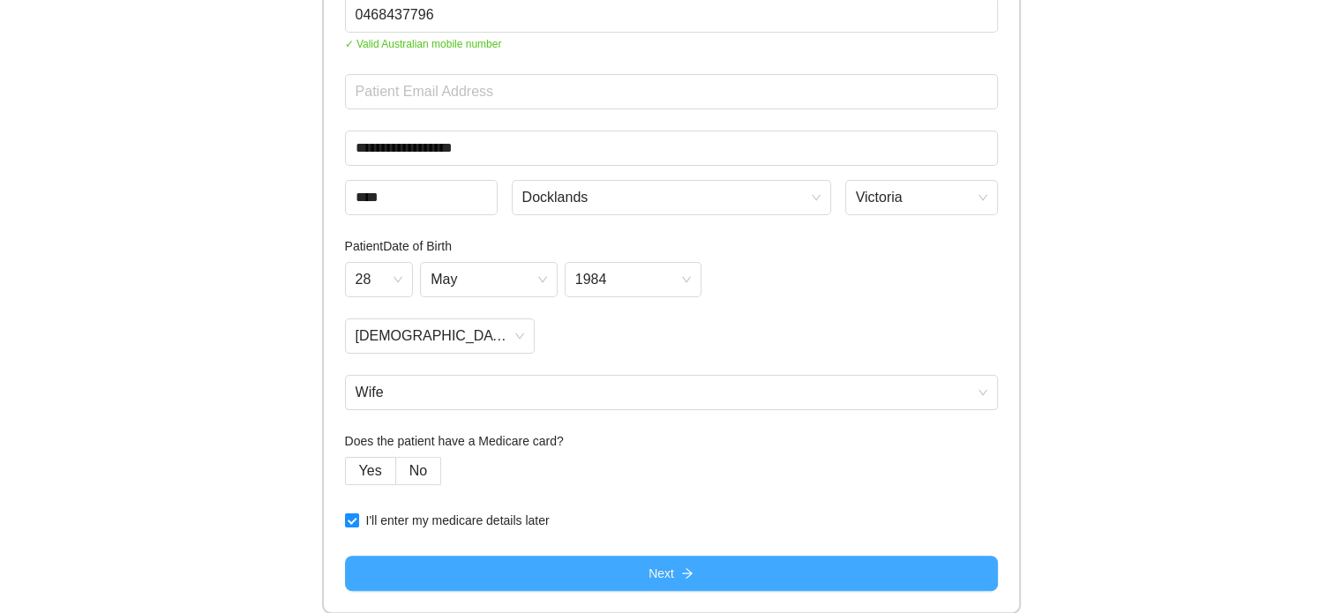
click at [704, 574] on button "Next" at bounding box center [671, 573] width 653 height 35
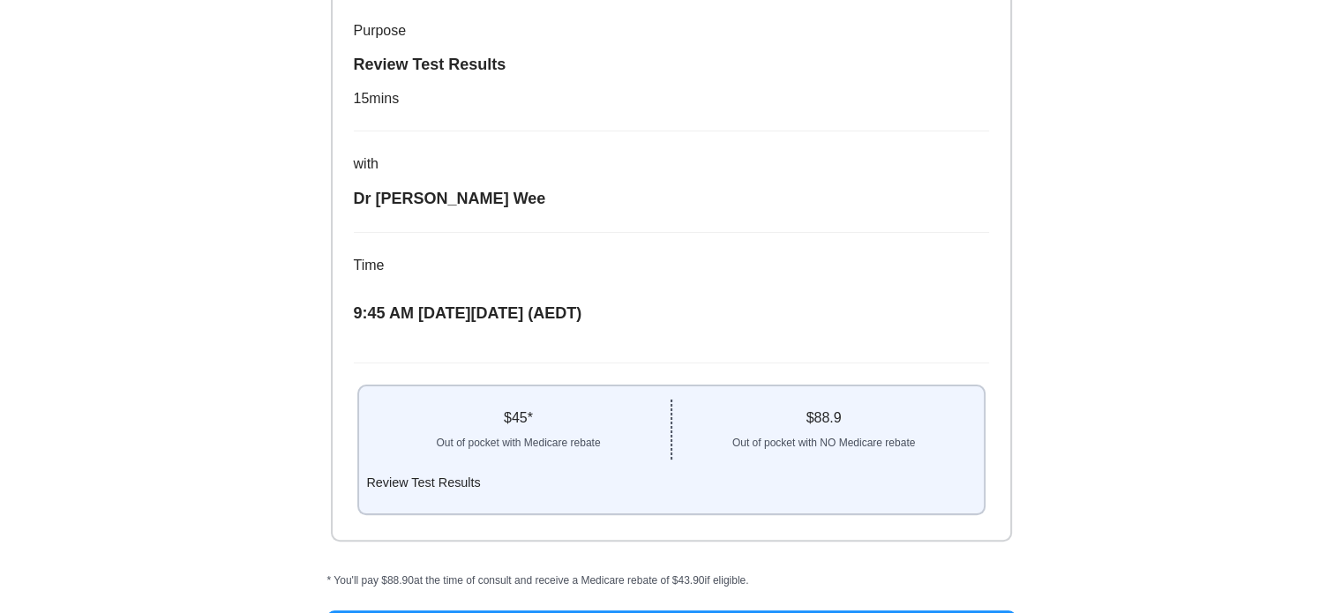
scroll to position [370, 0]
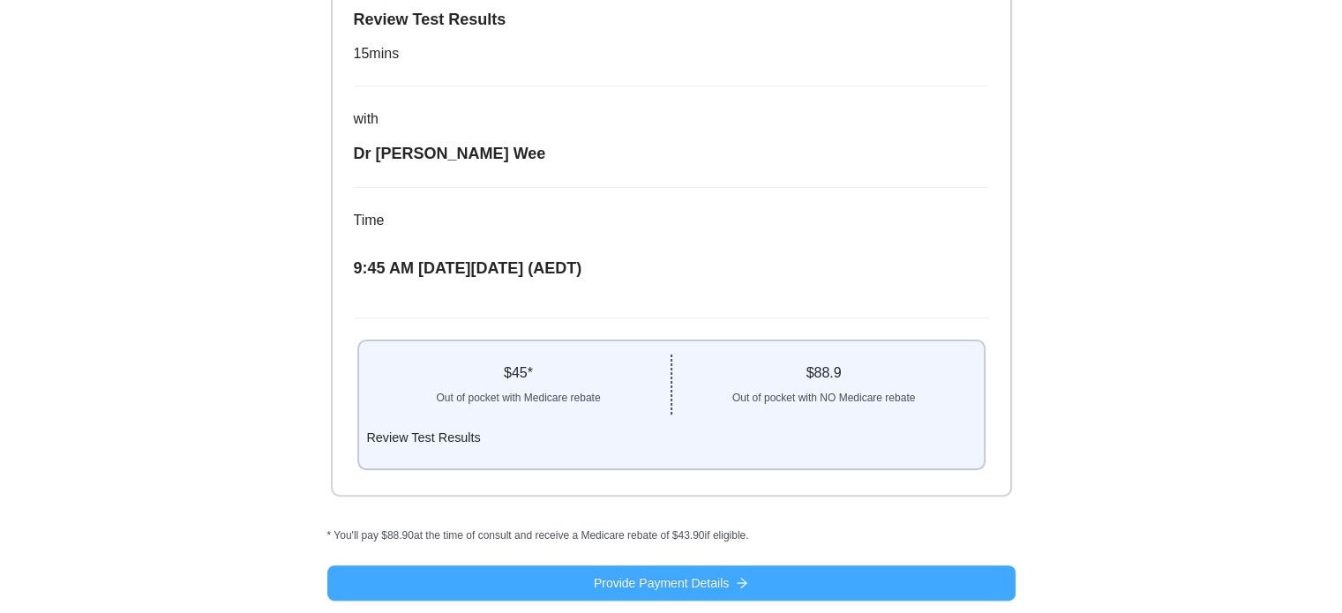
click at [688, 584] on span "Provide Payment Details" at bounding box center [661, 583] width 135 height 19
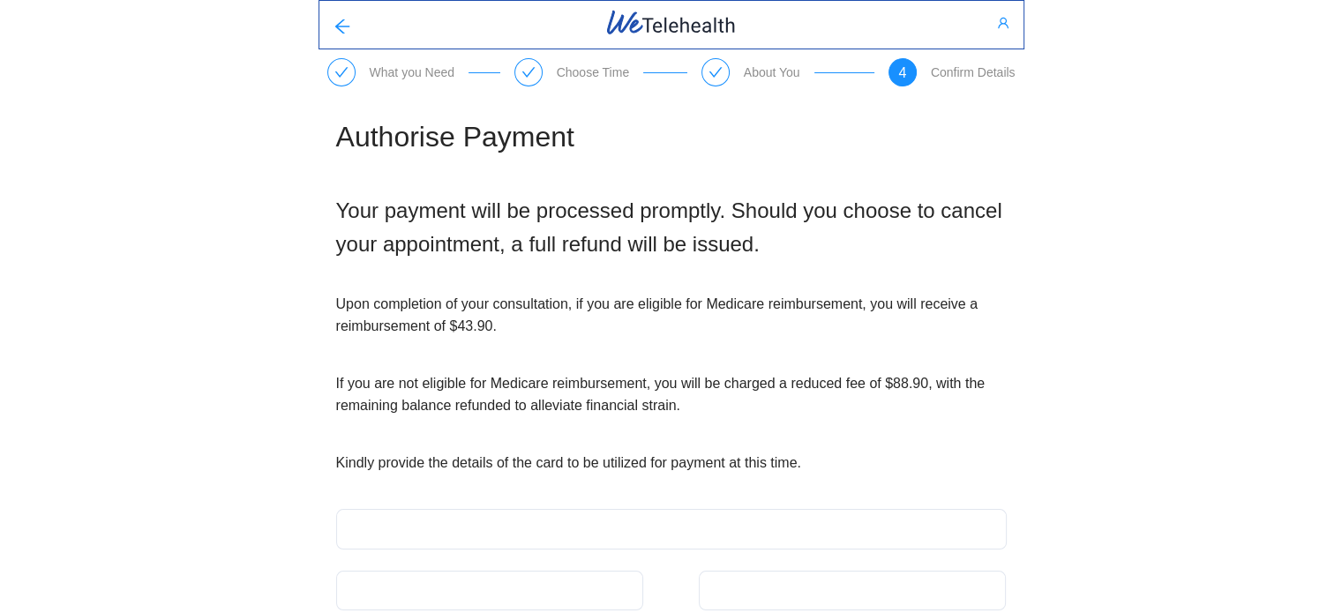
scroll to position [81, 0]
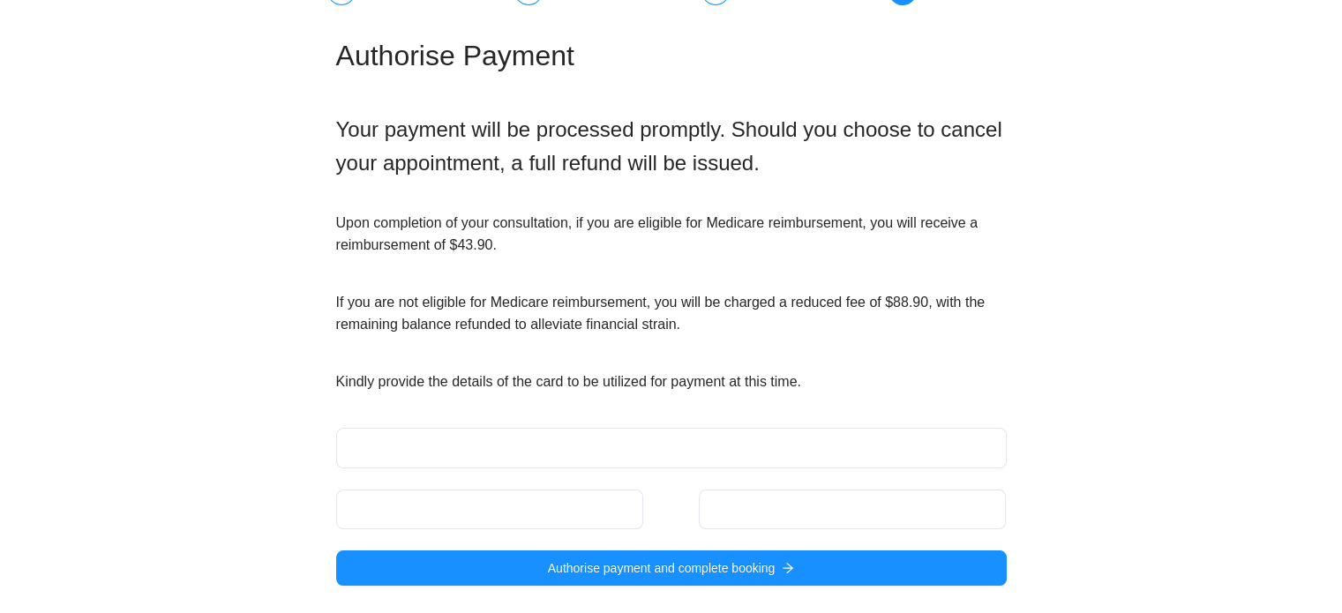
click at [531, 435] on div at bounding box center [671, 448] width 671 height 40
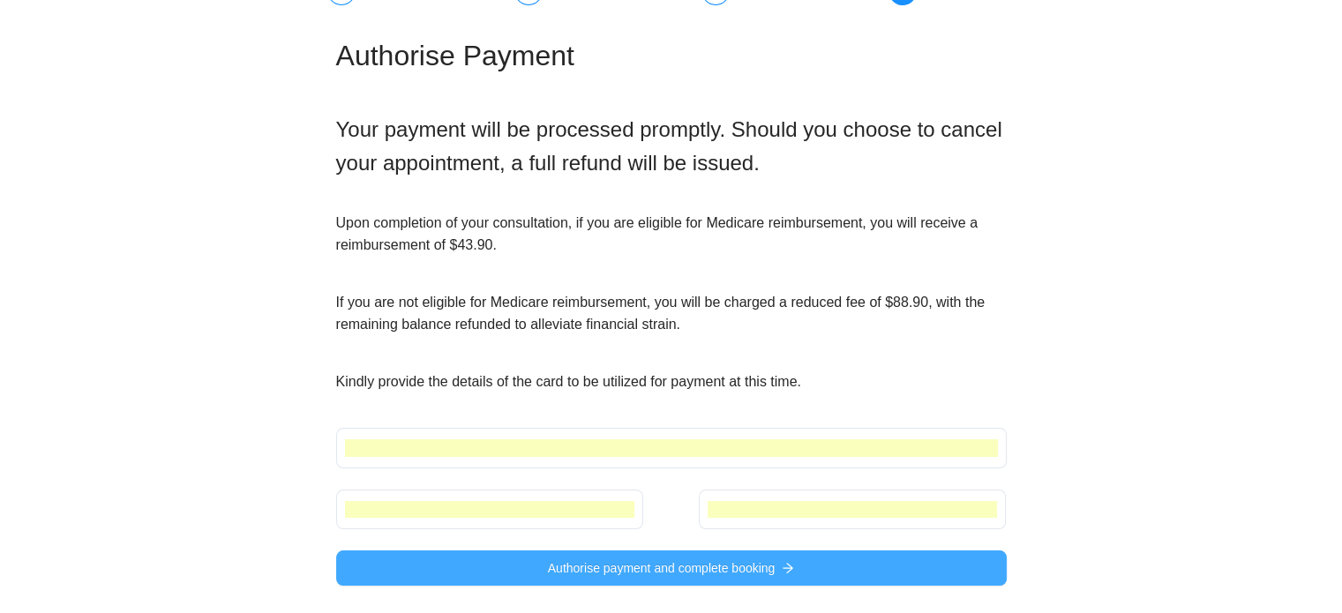
click at [634, 575] on span "Authorise payment and complete booking" at bounding box center [662, 568] width 228 height 19
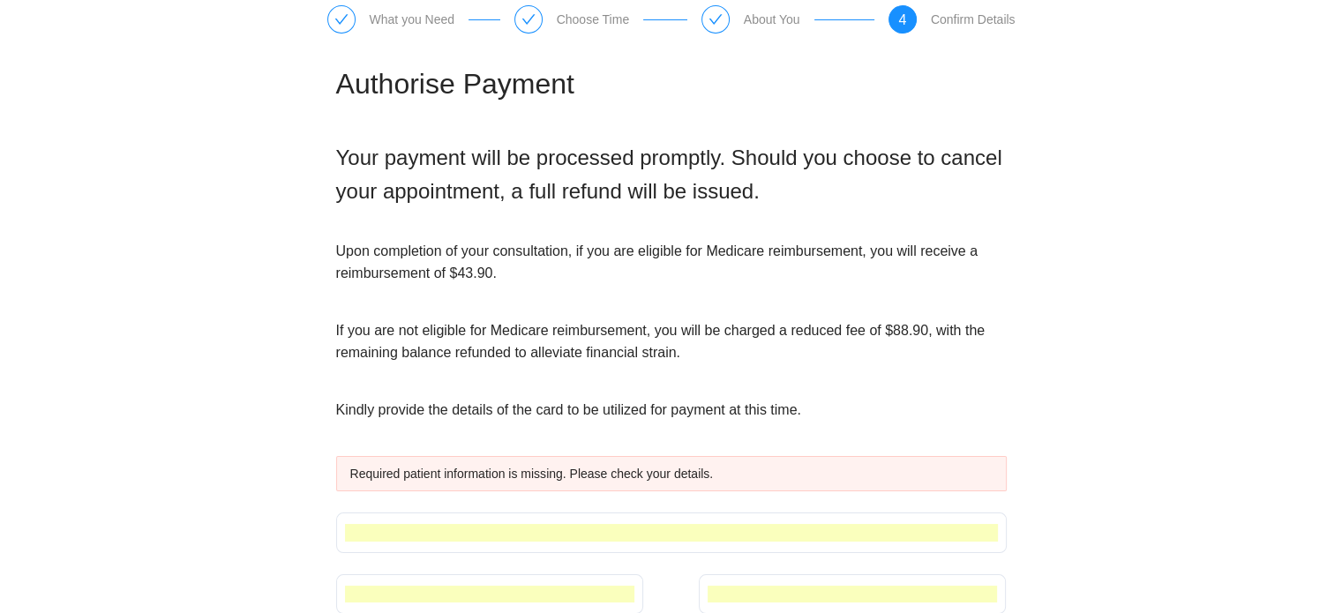
scroll to position [0, 0]
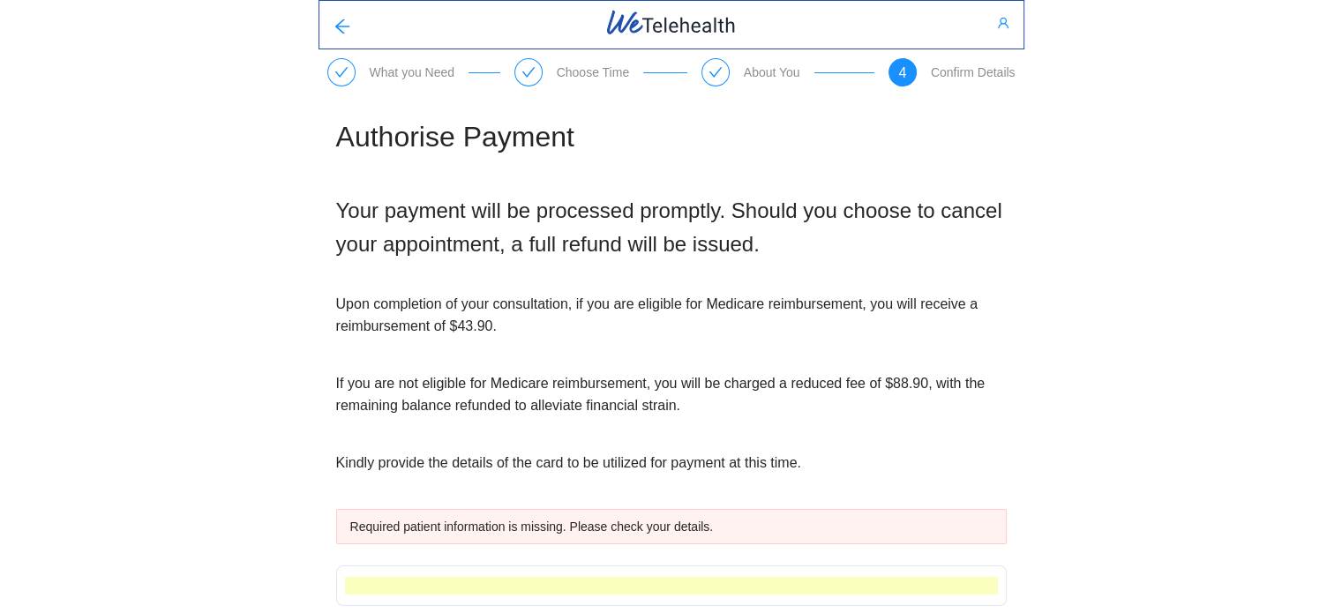
click at [710, 71] on icon "check" at bounding box center [716, 72] width 14 height 14
click at [640, 274] on div "Authorise Payment Your payment will be processed promptly. Should you choose to…" at bounding box center [671, 419] width 688 height 637
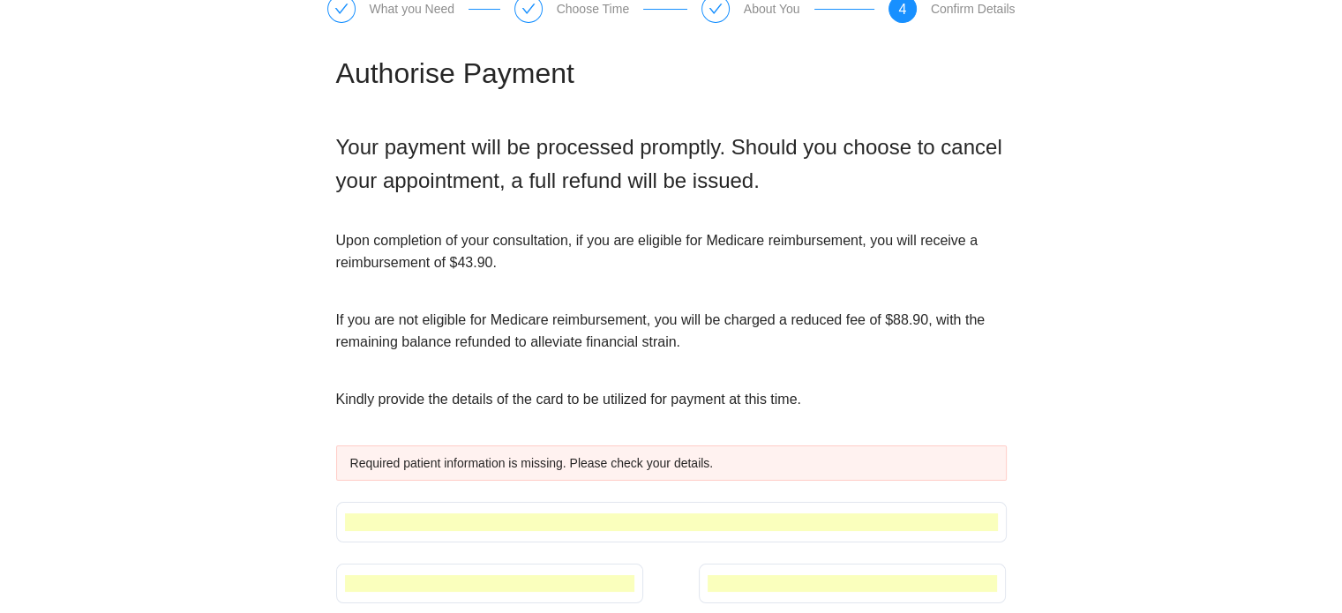
scroll to position [138, 0]
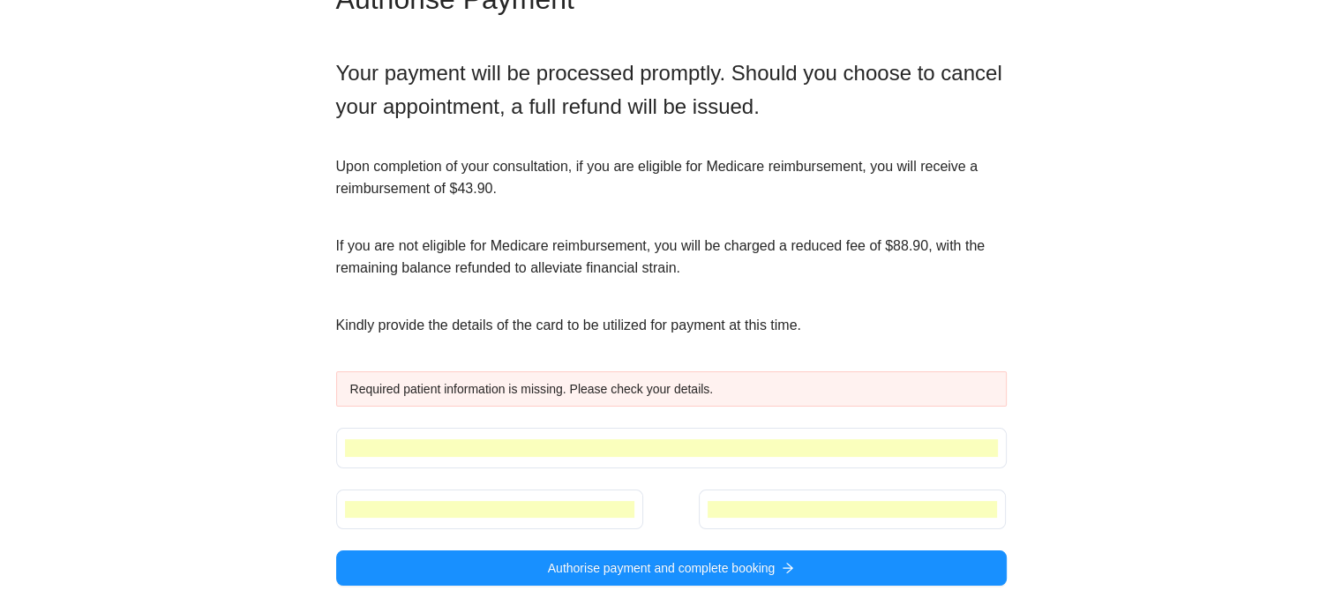
click at [709, 394] on div "Required patient information is missing. Please check your details." at bounding box center [671, 388] width 642 height 19
click at [478, 381] on div "Required patient information is missing. Please check your details." at bounding box center [671, 388] width 642 height 19
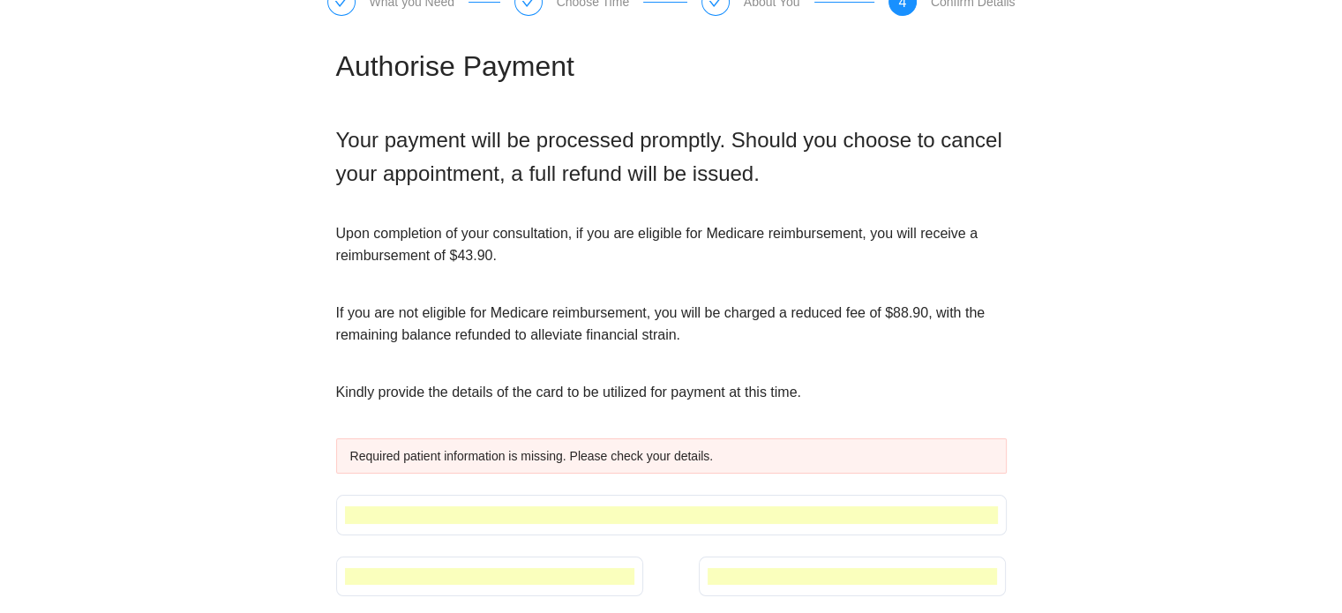
scroll to position [0, 0]
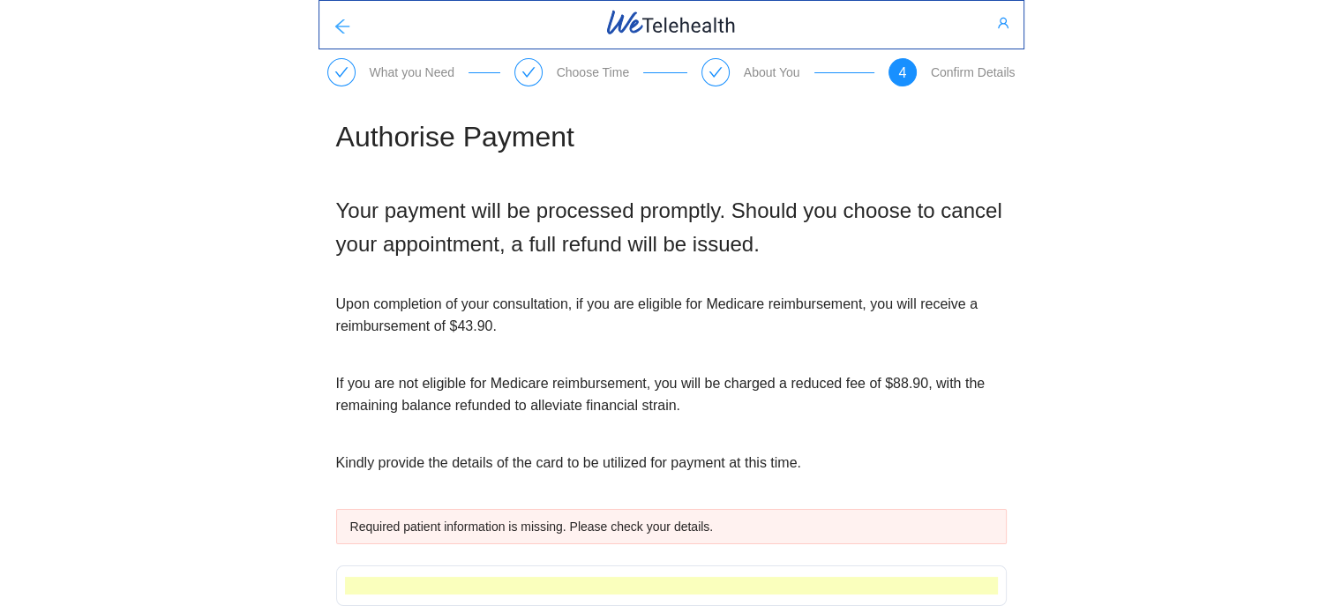
click at [346, 28] on icon "arrow-left" at bounding box center [343, 27] width 18 height 18
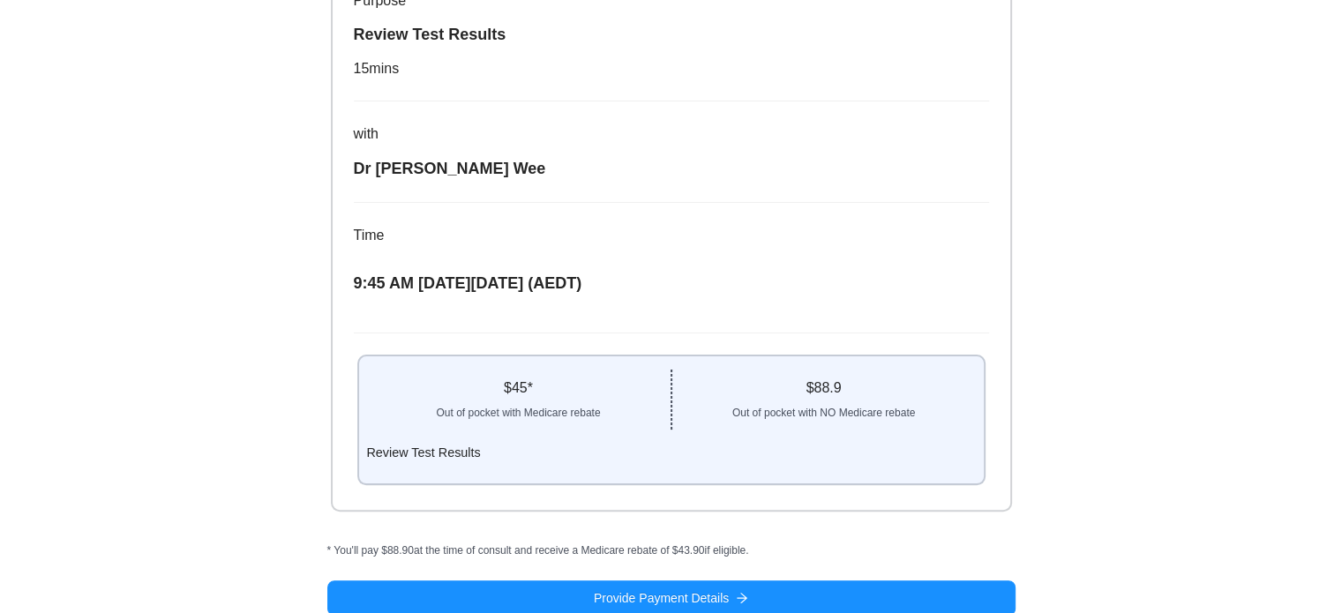
scroll to position [370, 0]
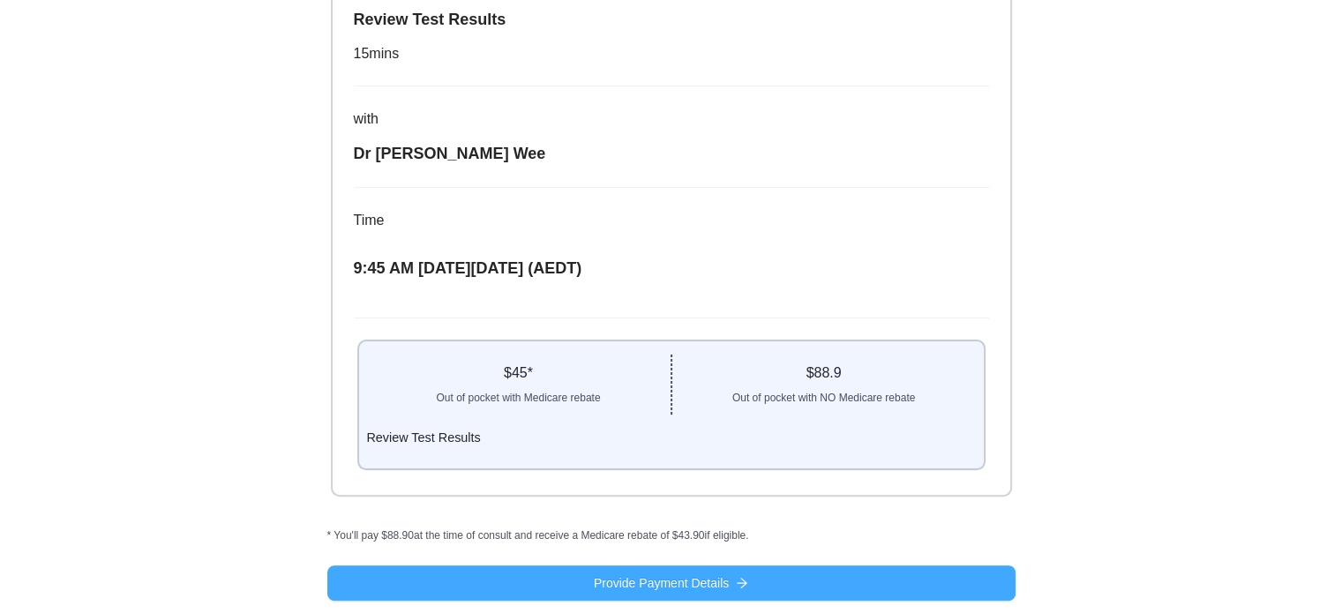
click at [668, 583] on span "Provide Payment Details" at bounding box center [661, 583] width 135 height 19
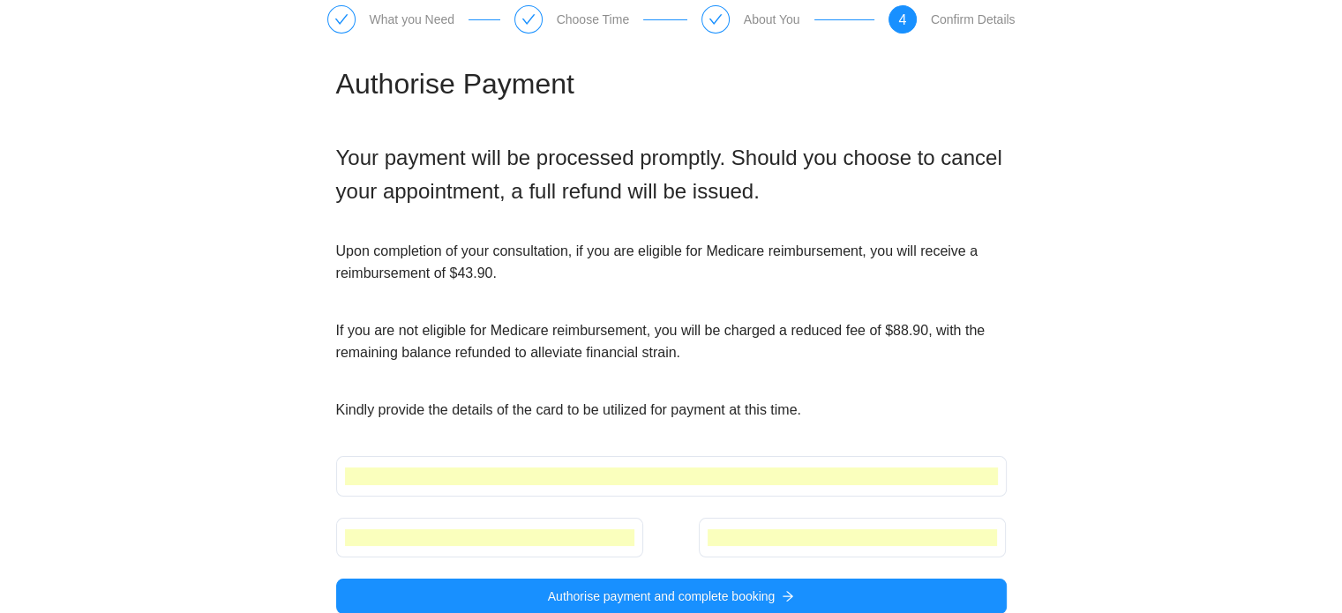
scroll to position [81, 0]
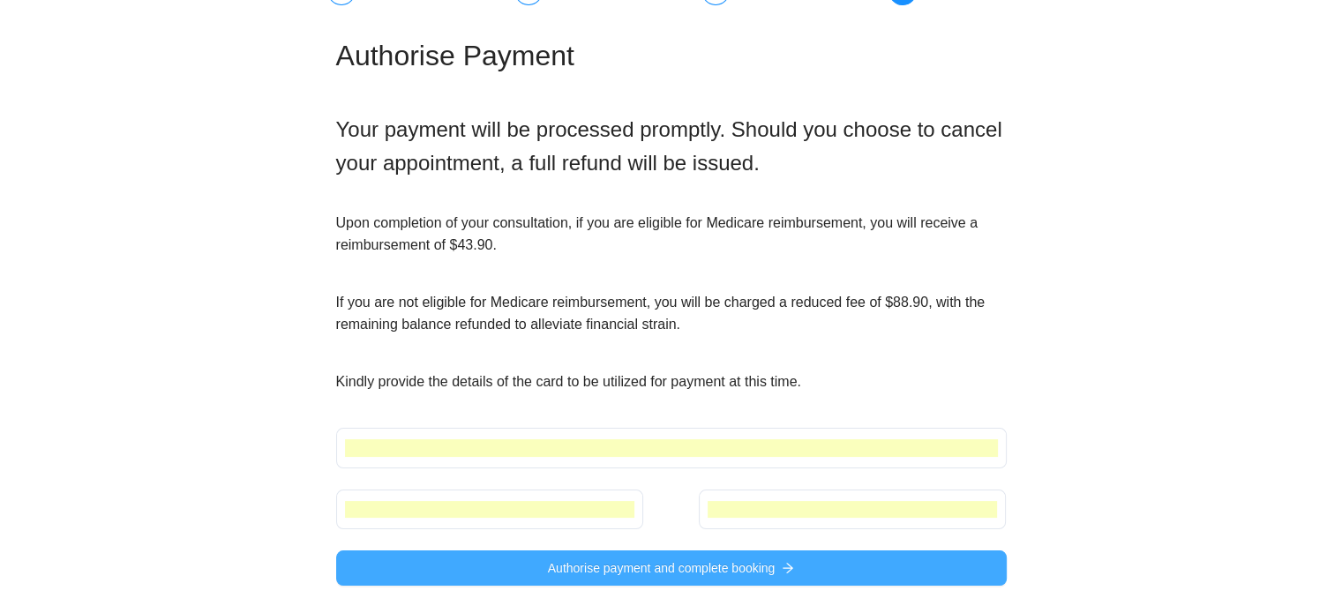
click at [686, 564] on span "Authorise payment and complete booking" at bounding box center [662, 568] width 228 height 19
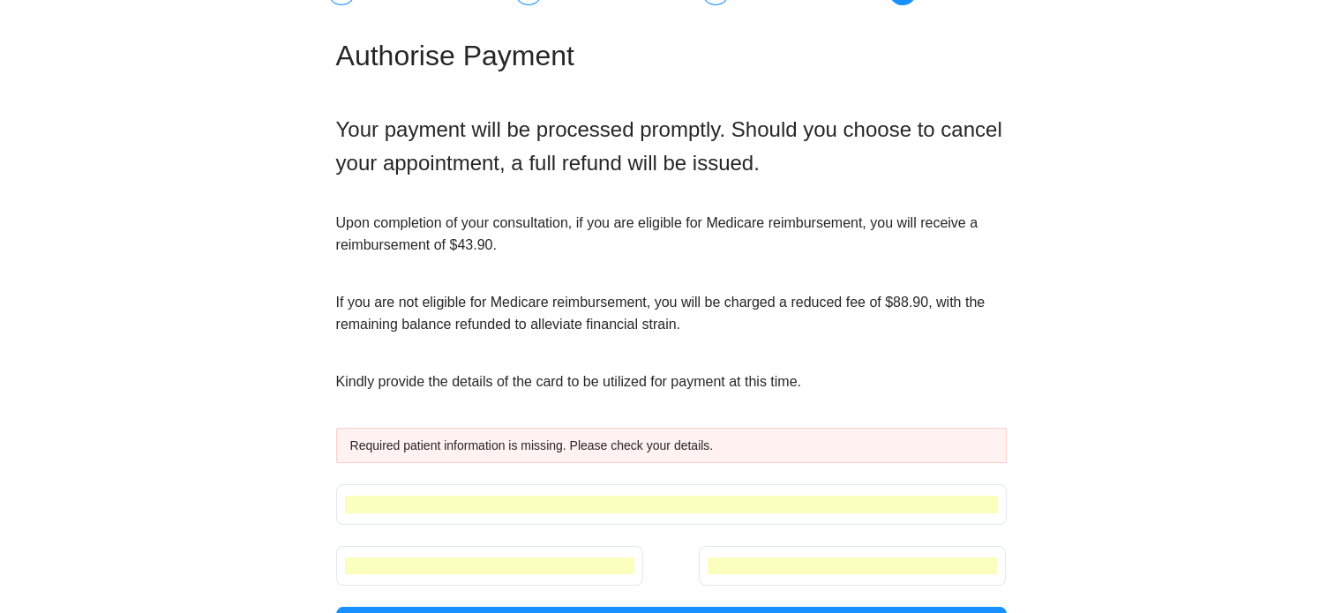
click at [688, 447] on div "Required patient information is missing. Please check your details." at bounding box center [671, 445] width 642 height 19
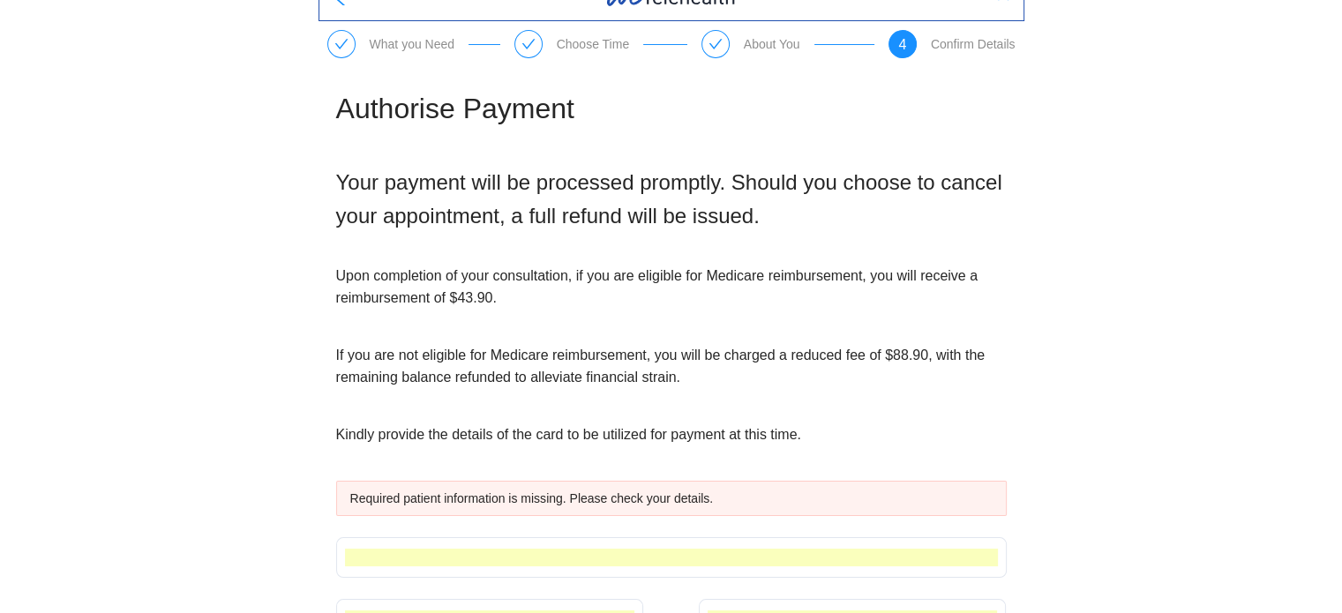
scroll to position [0, 0]
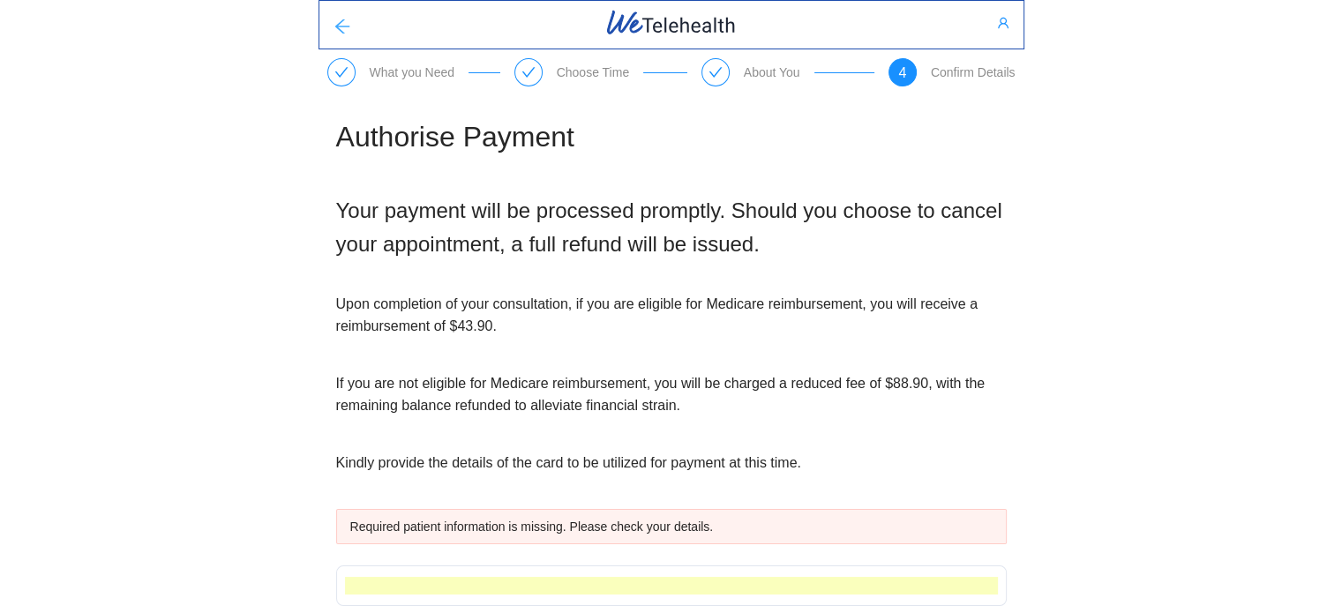
click at [354, 26] on button "button" at bounding box center [342, 24] width 46 height 35
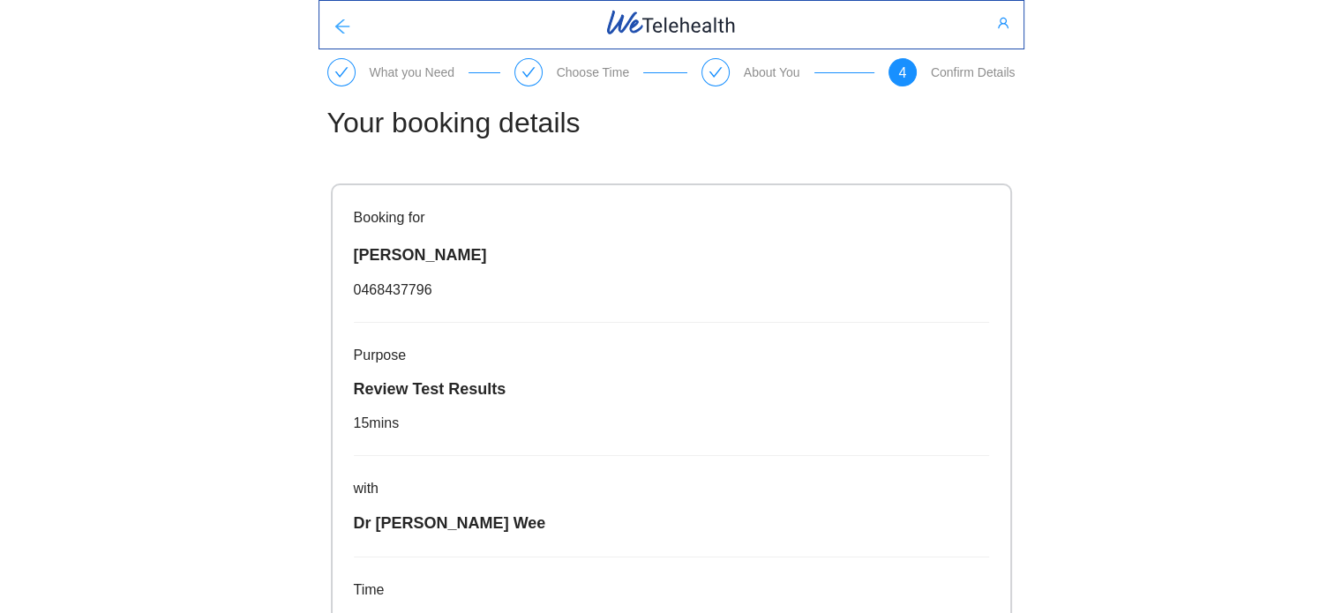
click at [353, 25] on button "button" at bounding box center [342, 24] width 46 height 35
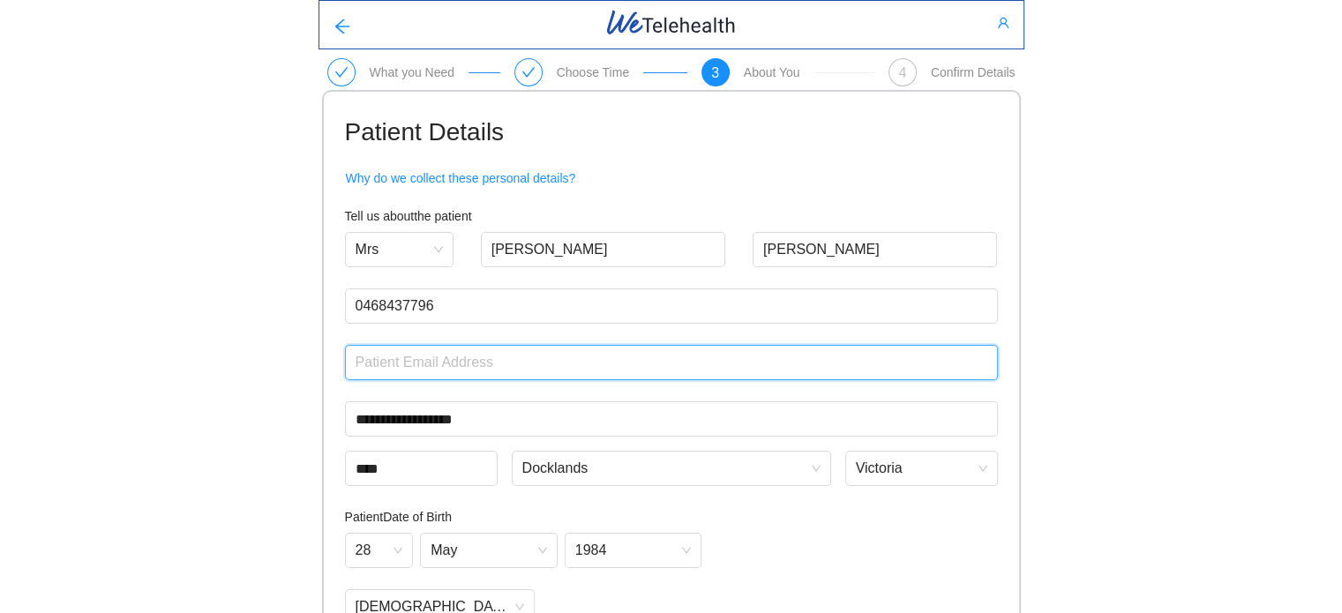
click at [474, 359] on input "email" at bounding box center [671, 362] width 653 height 35
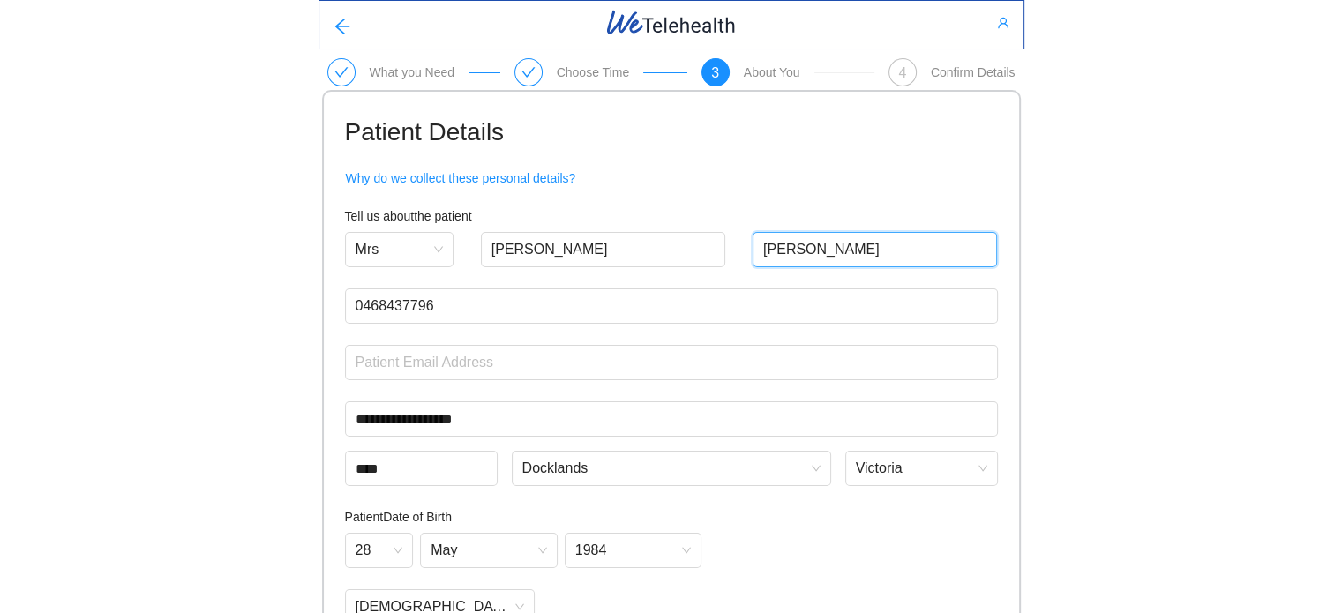
click at [805, 244] on input "[PERSON_NAME]" at bounding box center [875, 249] width 245 height 35
type input "DamleSakhare"
click at [281, 363] on div "**********" at bounding box center [671, 442] width 1342 height 885
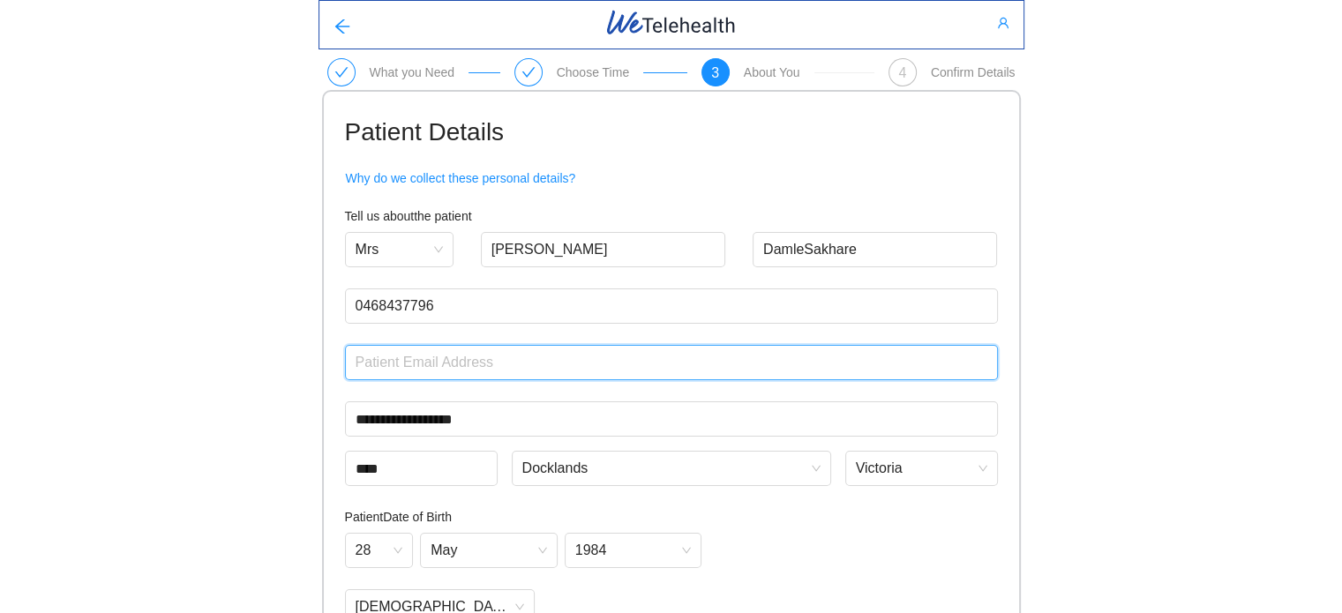
click at [388, 355] on input "email" at bounding box center [671, 362] width 653 height 35
type input "[PERSON_NAME][EMAIL_ADDRESS][DOMAIN_NAME]"
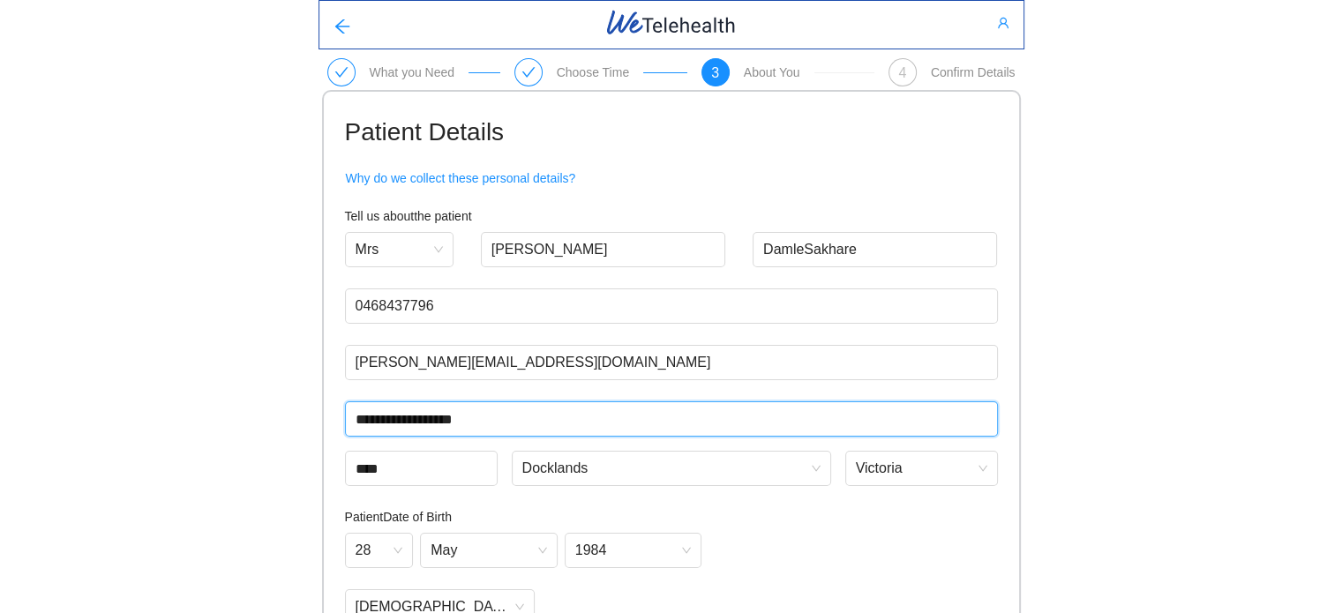
click at [515, 423] on input "**********" at bounding box center [671, 419] width 653 height 35
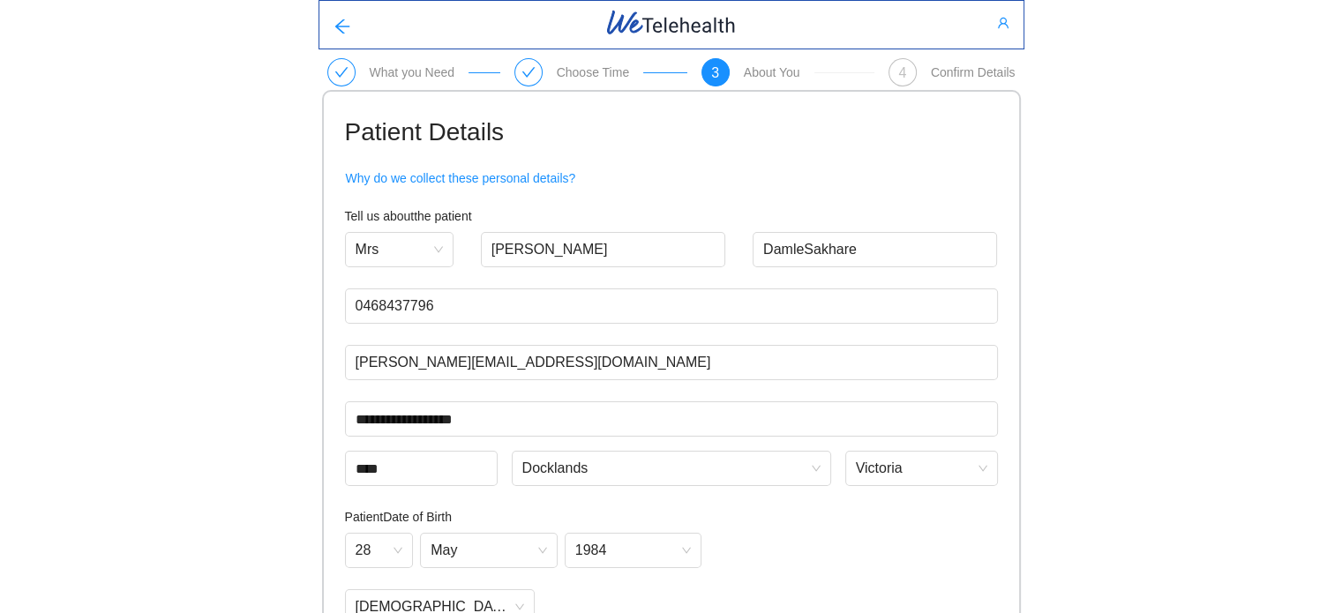
click at [282, 440] on div "**********" at bounding box center [671, 442] width 1342 height 885
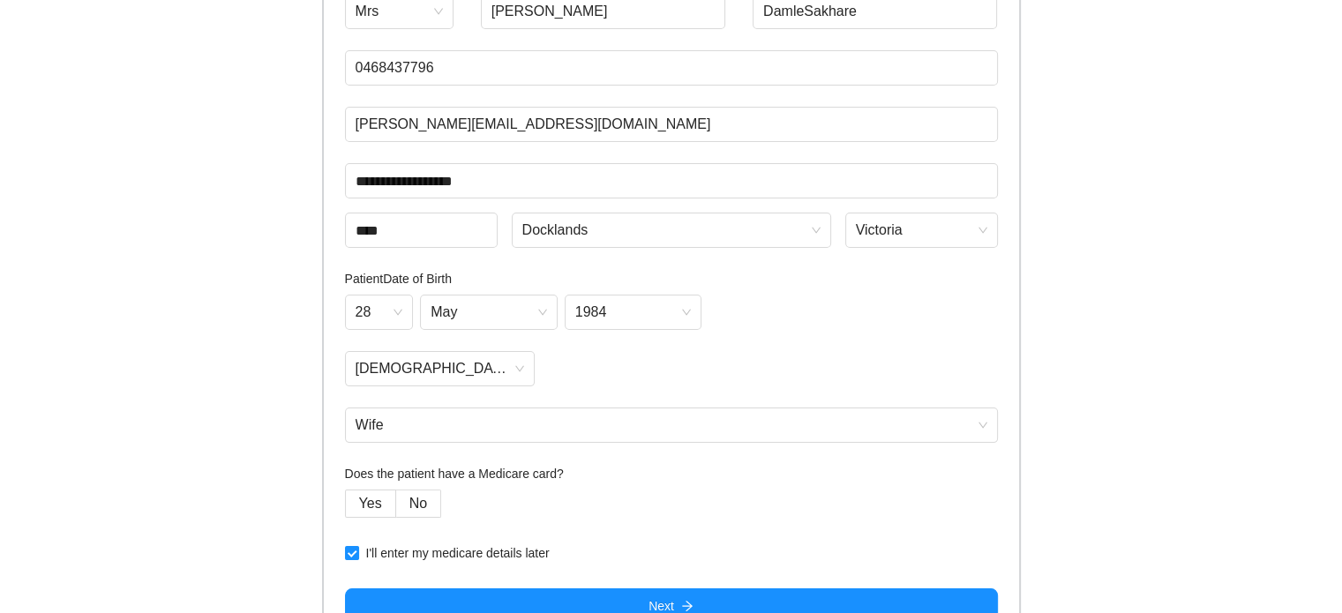
scroll to position [265, 0]
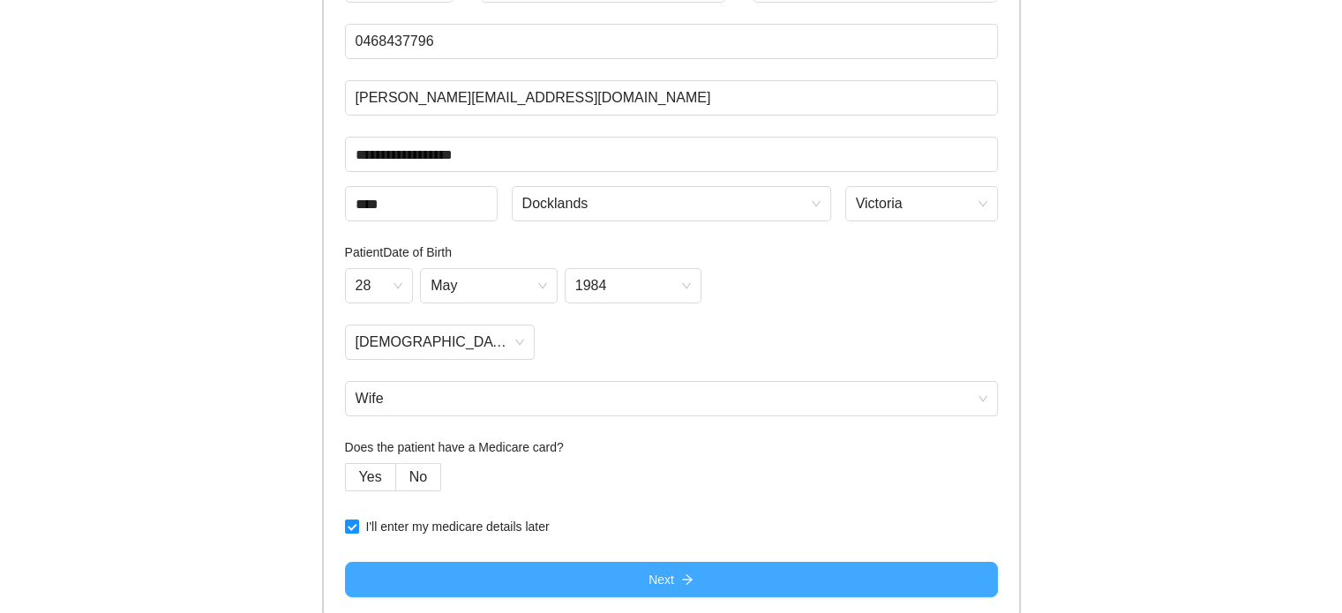
click at [635, 573] on button "Next" at bounding box center [671, 579] width 653 height 35
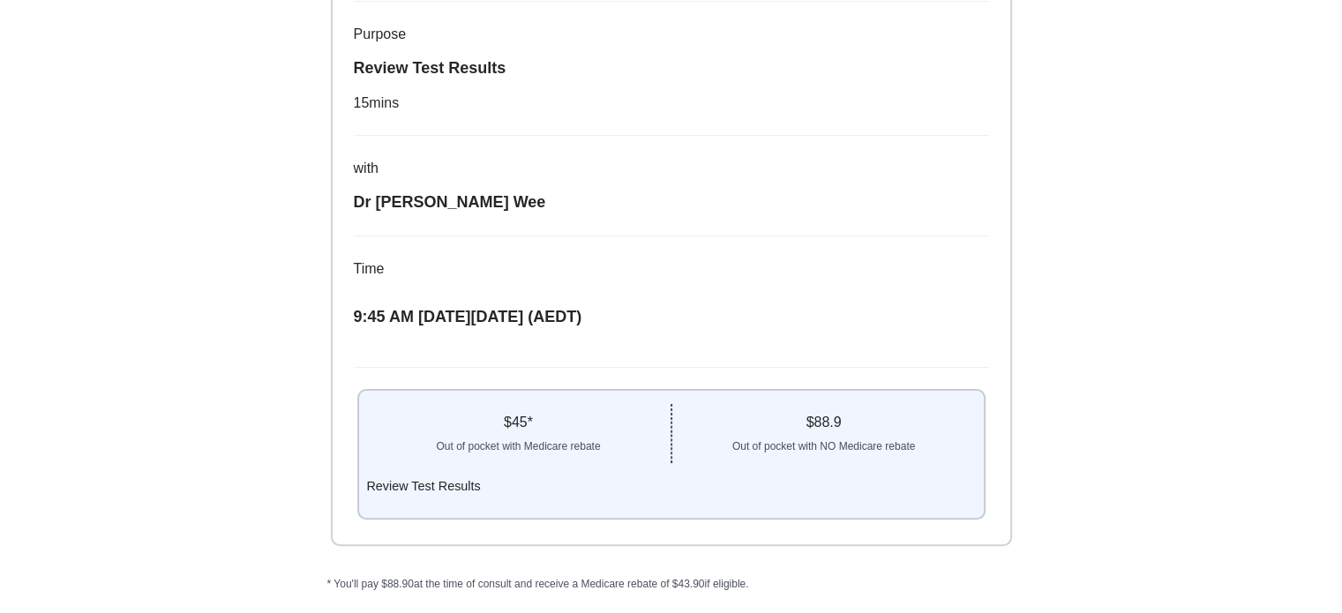
scroll to position [370, 0]
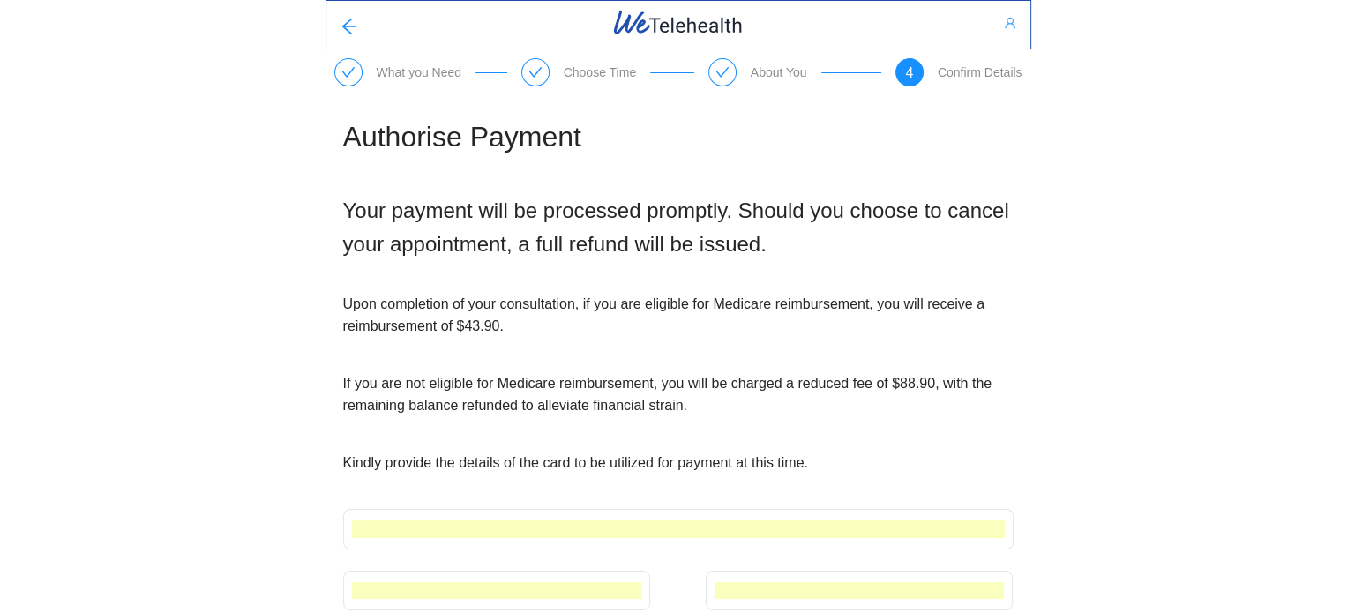
scroll to position [81, 0]
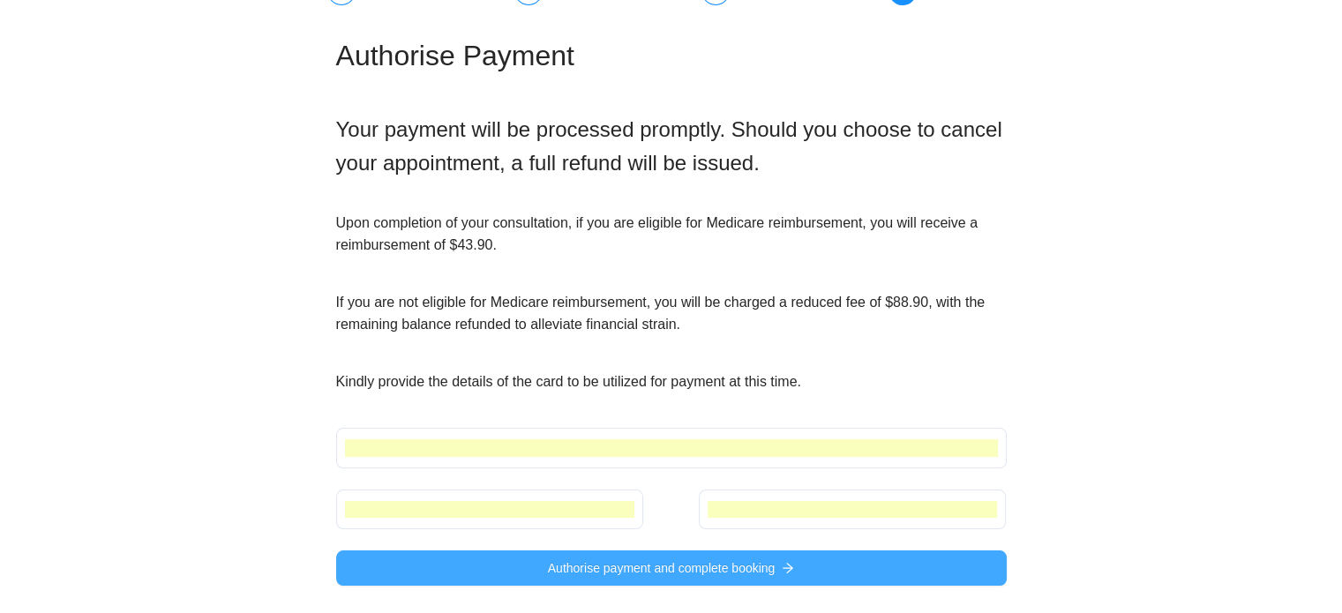
click at [647, 566] on span "Authorise payment and complete booking" at bounding box center [662, 568] width 228 height 19
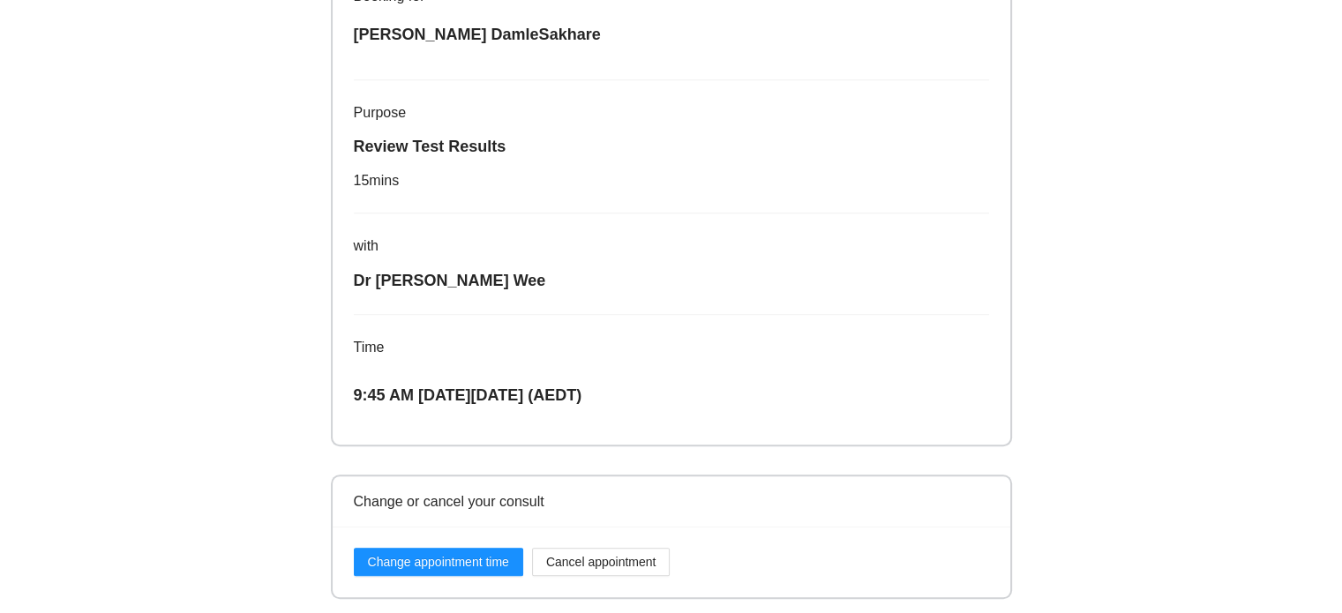
scroll to position [882, 0]
